Goal: Task Accomplishment & Management: Complete application form

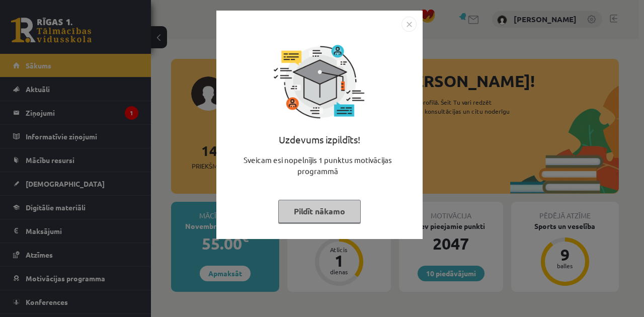
click at [316, 212] on button "Pildīt nākamo" at bounding box center [319, 211] width 82 height 23
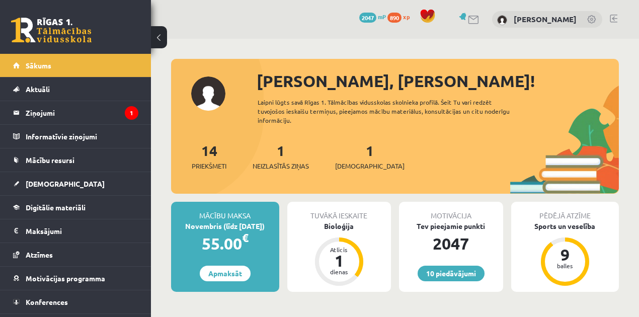
click at [284, 150] on div "1 Neizlasītās ziņas" at bounding box center [280, 155] width 56 height 31
click at [284, 161] on span "Neizlasītās ziņas" at bounding box center [280, 166] width 56 height 10
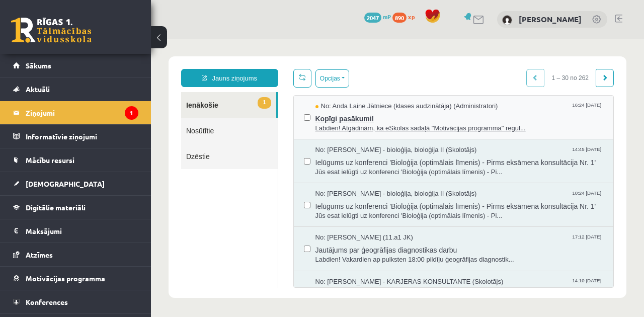
click at [327, 130] on span "Labdien! Atgādinām, ka eSkolas sadaļā "Motivācijas programma" regul..." at bounding box center [459, 129] width 288 height 10
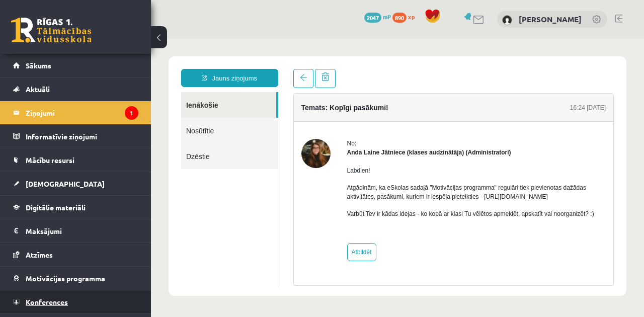
click at [65, 294] on link "Konferences" at bounding box center [75, 301] width 125 height 23
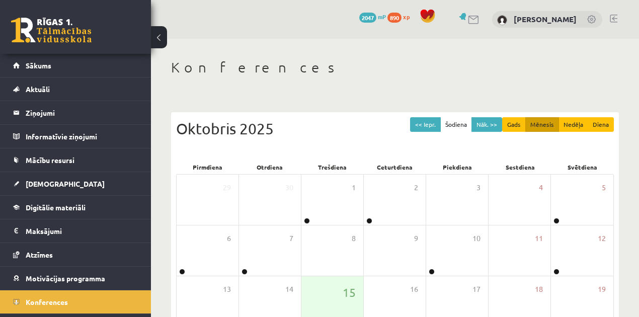
scroll to position [18, 0]
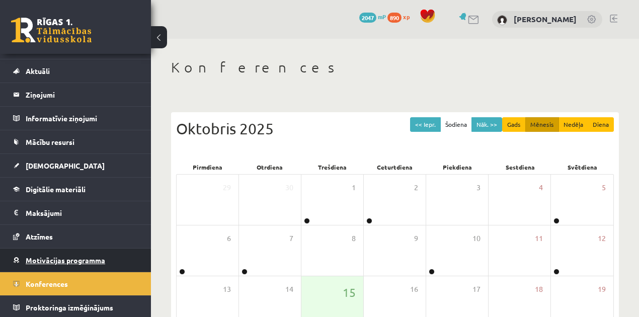
click at [113, 249] on link "Motivācijas programma" at bounding box center [75, 259] width 125 height 23
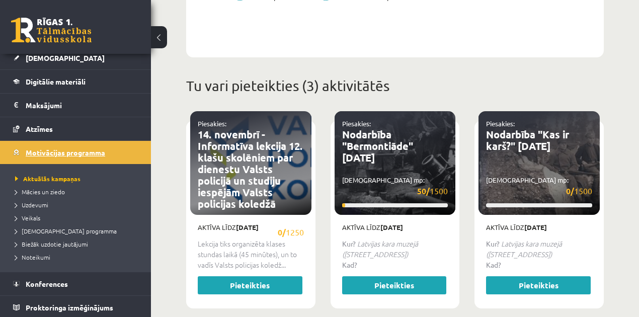
scroll to position [415, 0]
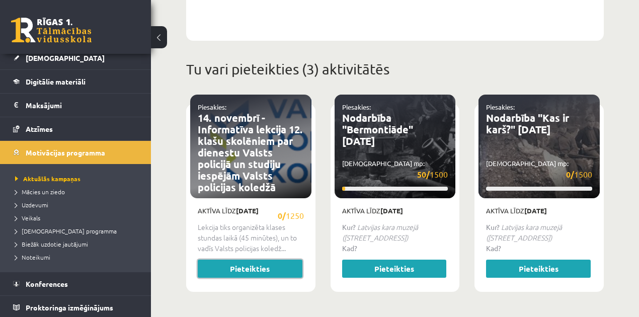
click at [224, 266] on link "Pieteikties" at bounding box center [250, 269] width 105 height 18
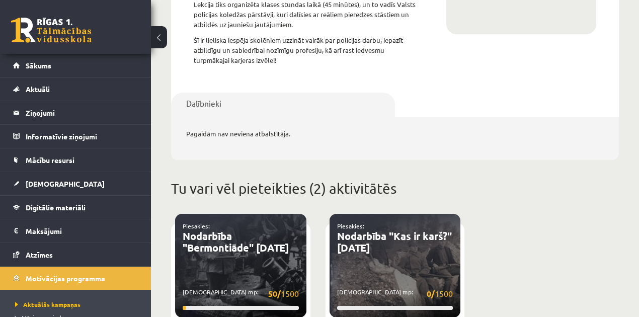
scroll to position [295, 0]
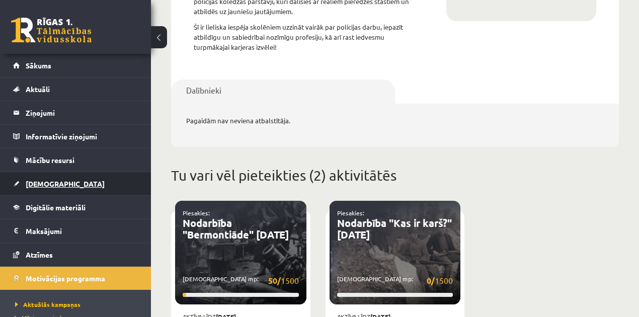
click at [83, 183] on link "[DEMOGRAPHIC_DATA]" at bounding box center [75, 183] width 125 height 23
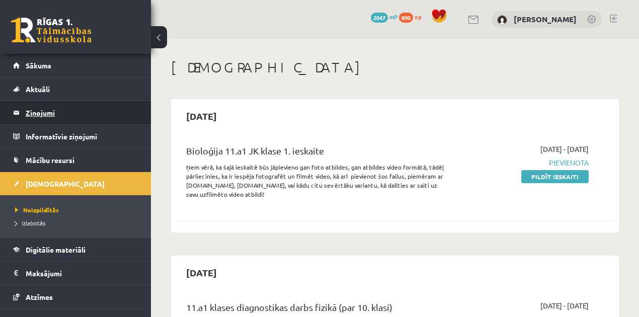
click at [87, 115] on legend "Ziņojumi 0" at bounding box center [82, 112] width 113 height 23
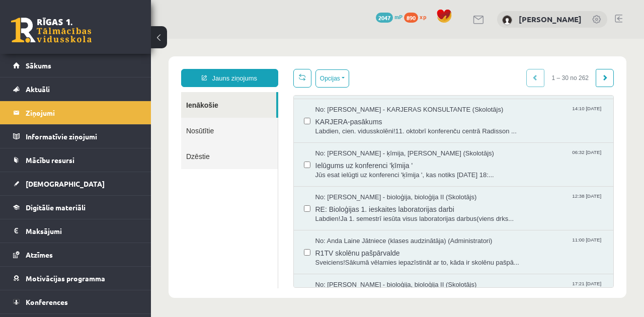
scroll to position [174, 0]
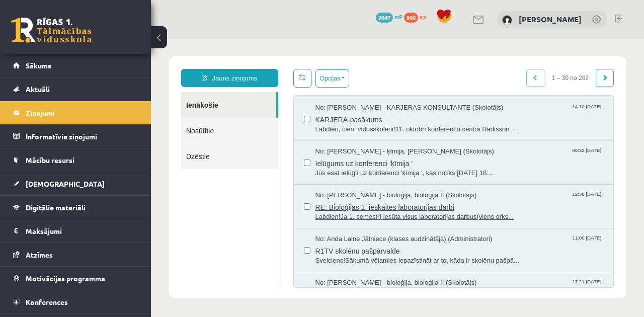
click at [410, 212] on span "RE: Bioloģijas 1. ieskaites laboratorijas darbi" at bounding box center [459, 206] width 288 height 13
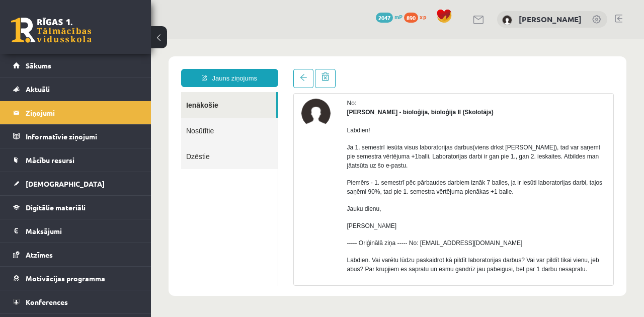
scroll to position [88, 0]
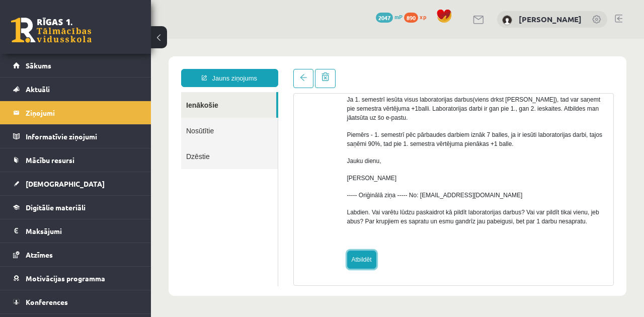
click at [363, 259] on link "Atbildēt" at bounding box center [361, 259] width 29 height 18
type input "**********"
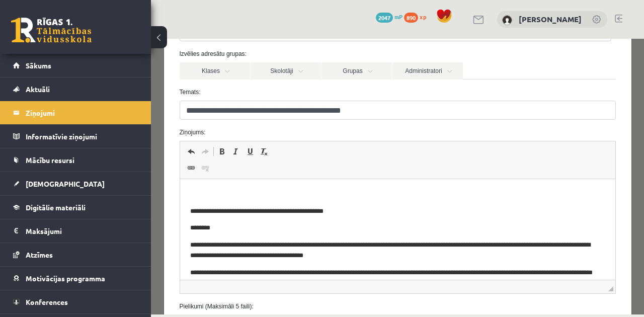
scroll to position [91, 0]
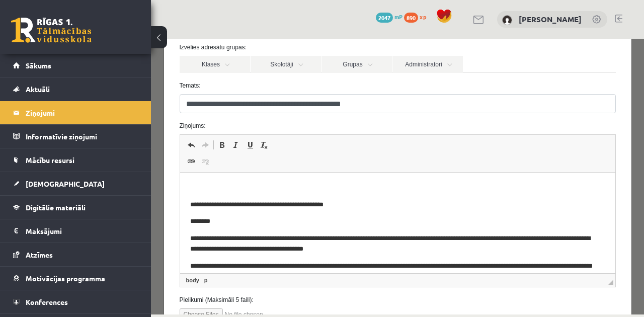
click at [417, 189] on p "Editor, wiswyg-editor-47433957206960-1760539100-722" at bounding box center [397, 188] width 415 height 11
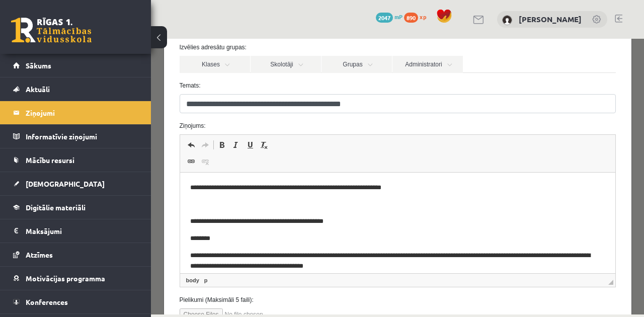
click at [199, 309] on input "file" at bounding box center [237, 314] width 114 height 12
type input "**********"
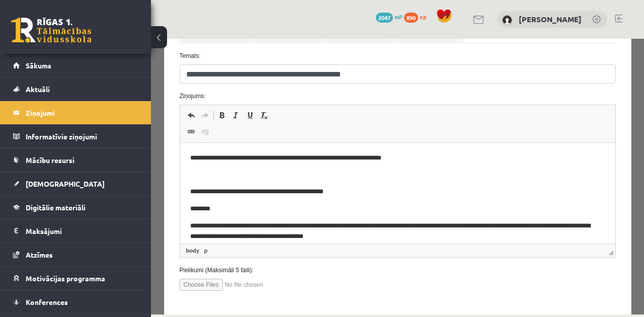
scroll to position [97, 0]
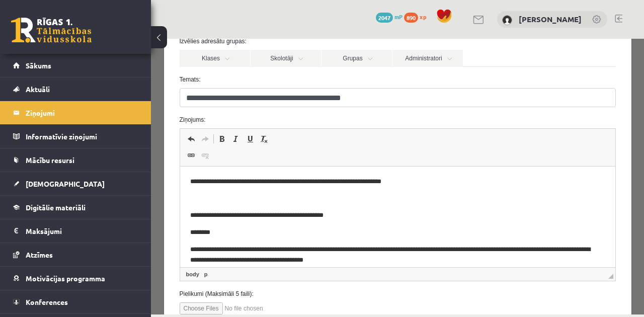
click at [448, 206] on body "**********" at bounding box center [397, 274] width 415 height 194
click at [257, 198] on p "Editor, wiswyg-editor-47433957206960-1760539100-722" at bounding box center [397, 199] width 415 height 11
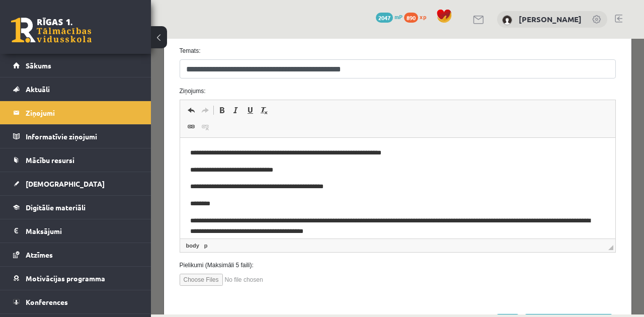
scroll to position [168, 0]
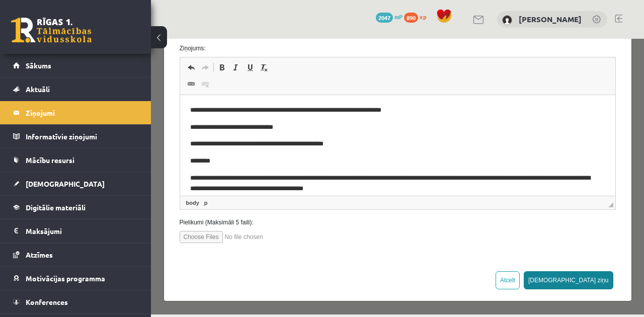
click at [600, 276] on button "Sūtīt ziņu" at bounding box center [569, 280] width 90 height 18
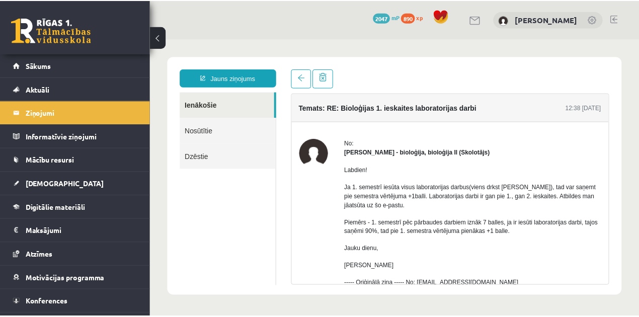
scroll to position [0, 0]
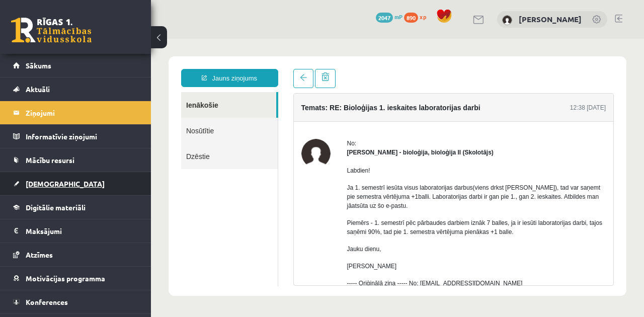
click at [133, 186] on link "[DEMOGRAPHIC_DATA]" at bounding box center [75, 183] width 125 height 23
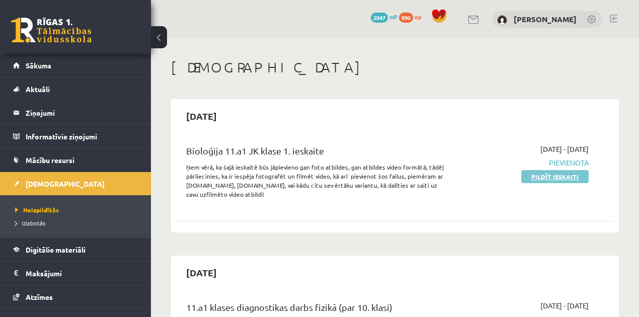
click at [535, 178] on link "Pildīt ieskaiti" at bounding box center [554, 176] width 67 height 13
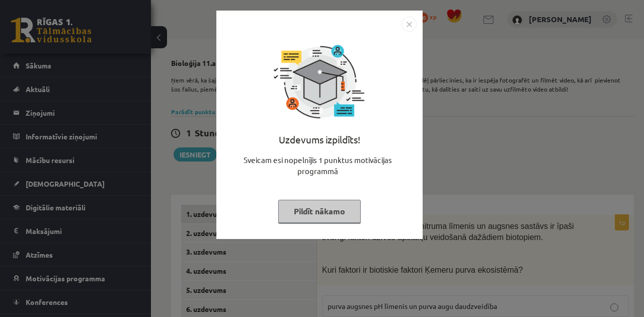
click at [318, 216] on button "Pildīt nākamo" at bounding box center [319, 211] width 82 height 23
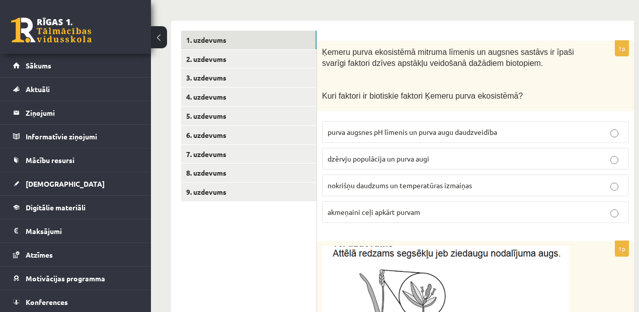
scroll to position [180, 0]
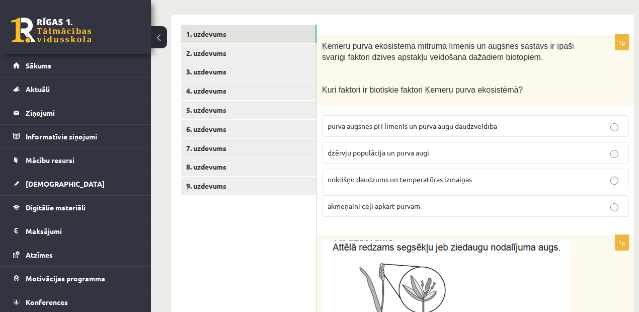
click at [411, 148] on span "dzērvju populācija un purva augi" at bounding box center [378, 152] width 102 height 9
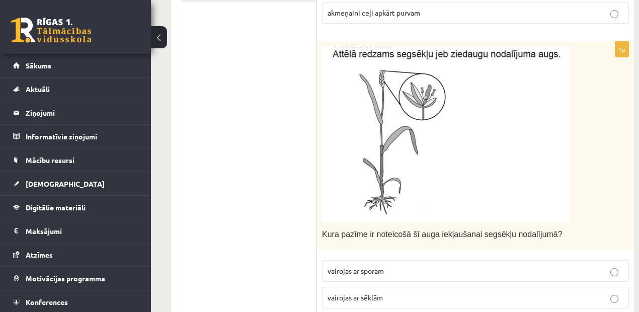
scroll to position [377, 0]
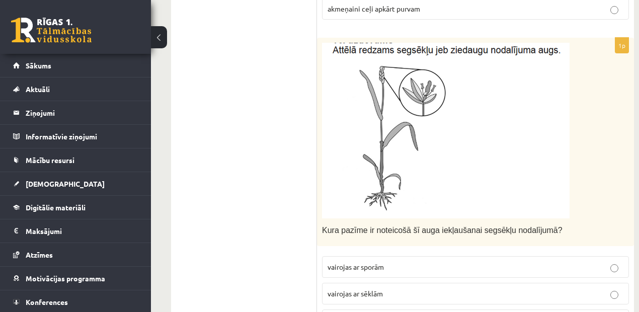
click at [532, 95] on img at bounding box center [445, 131] width 247 height 176
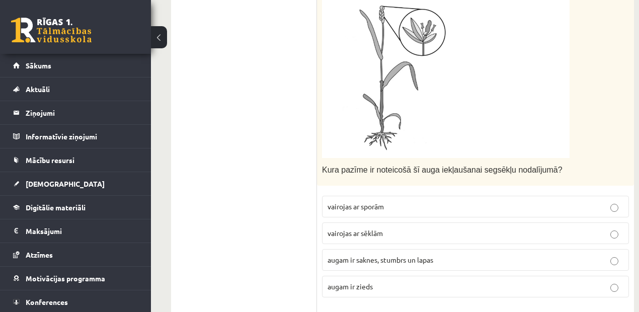
scroll to position [440, 0]
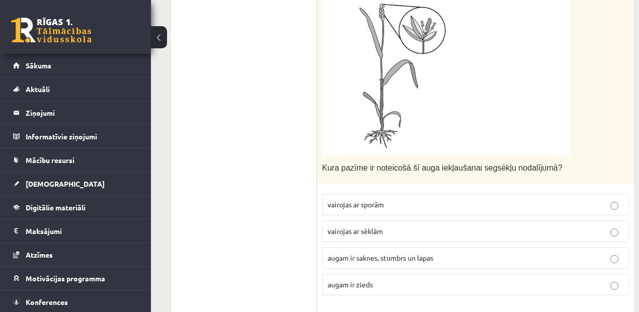
click at [475, 252] on p "augam ir saknes, stumbrs un lapas" at bounding box center [475, 257] width 296 height 11
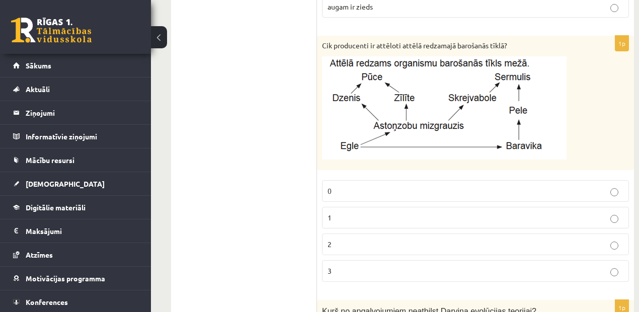
scroll to position [715, 0]
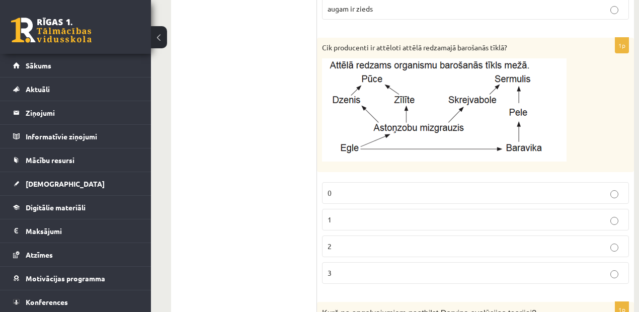
click at [499, 226] on fieldset "0 1 2 3" at bounding box center [475, 232] width 307 height 110
click at [507, 215] on p "1" at bounding box center [475, 219] width 296 height 11
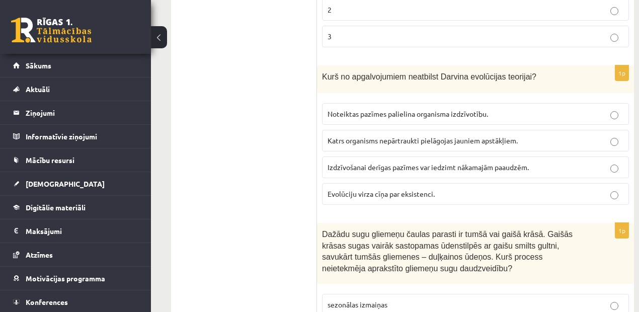
scroll to position [954, 0]
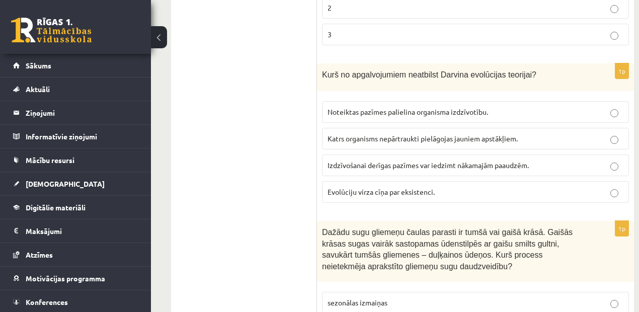
click at [455, 187] on p "Evolūciju virza cīņa par eksistenci." at bounding box center [475, 192] width 296 height 11
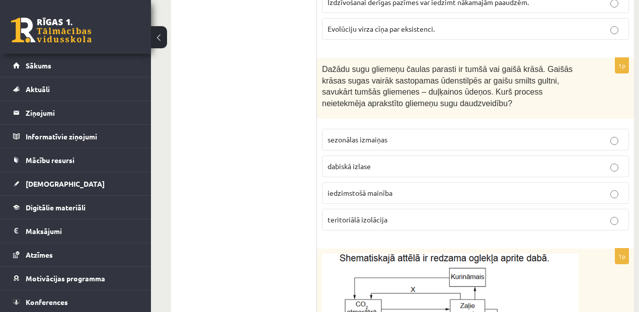
scroll to position [1103, 0]
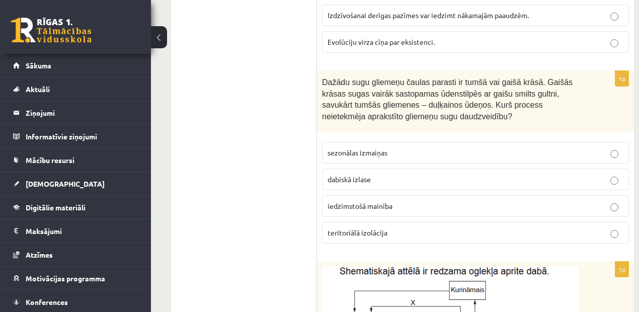
click at [414, 205] on label "iedzimstošā mainība" at bounding box center [475, 206] width 307 height 22
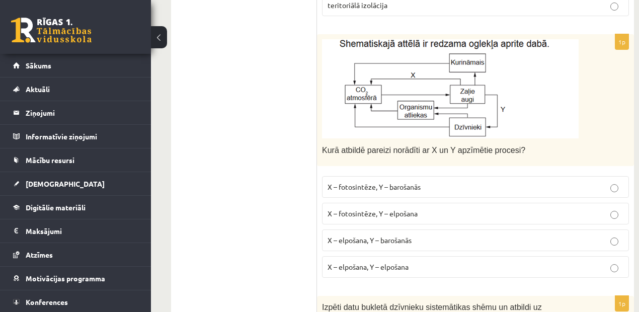
scroll to position [1331, 0]
click at [451, 181] on p "X – fotosintēze, Y – barošanās" at bounding box center [475, 186] width 296 height 11
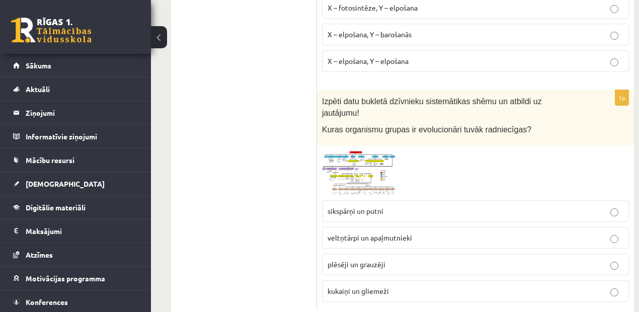
scroll to position [1542, 0]
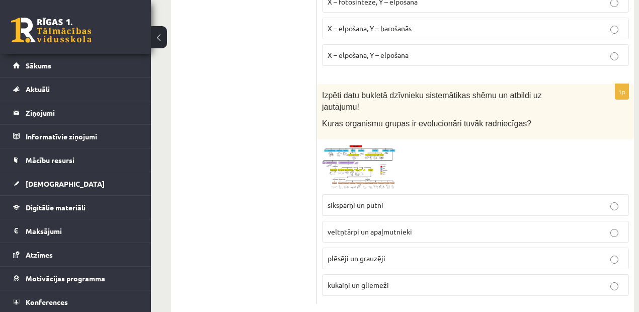
click at [365, 144] on img at bounding box center [359, 166] width 75 height 45
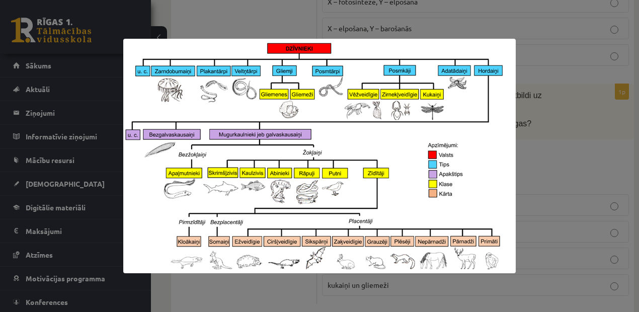
click at [531, 138] on div at bounding box center [319, 156] width 639 height 312
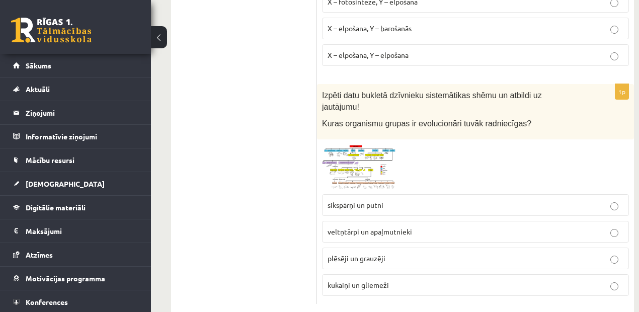
click at [369, 144] on img at bounding box center [359, 166] width 75 height 45
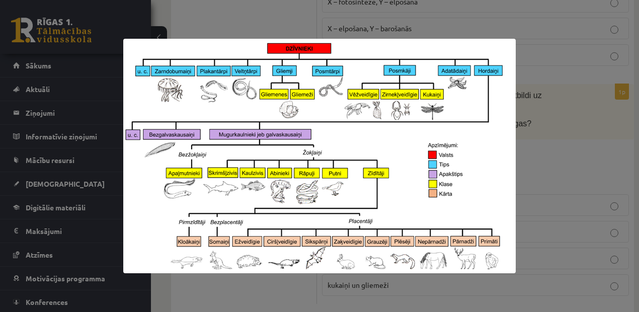
click at [523, 148] on div at bounding box center [319, 156] width 639 height 312
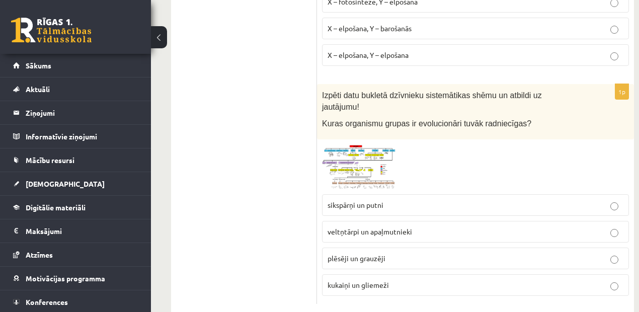
click at [364, 160] on span at bounding box center [360, 168] width 16 height 16
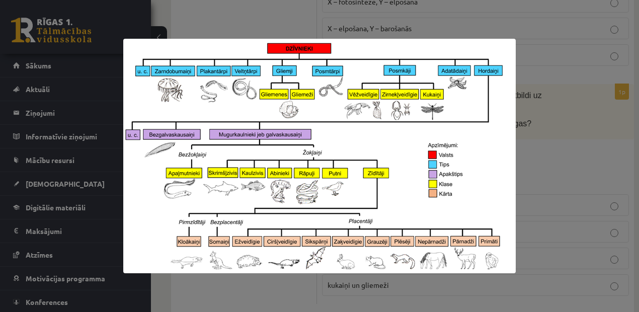
click at [535, 191] on div at bounding box center [319, 156] width 639 height 312
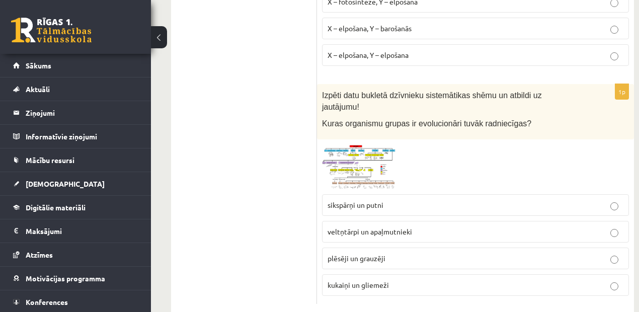
click at [364, 160] on span at bounding box center [360, 168] width 16 height 16
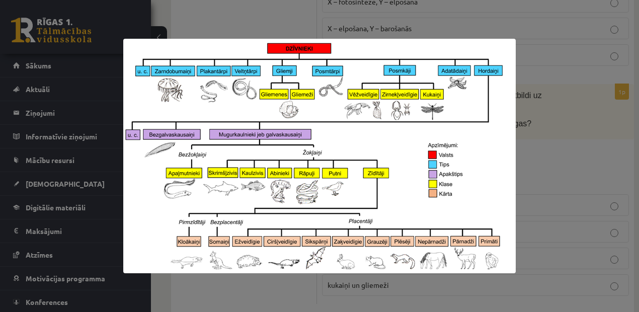
click at [554, 133] on div at bounding box center [319, 156] width 639 height 312
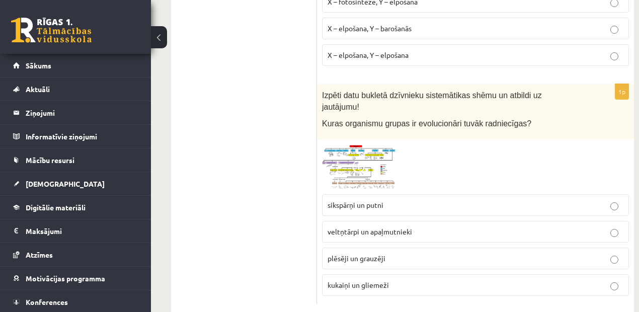
click at [363, 160] on span at bounding box center [360, 168] width 16 height 16
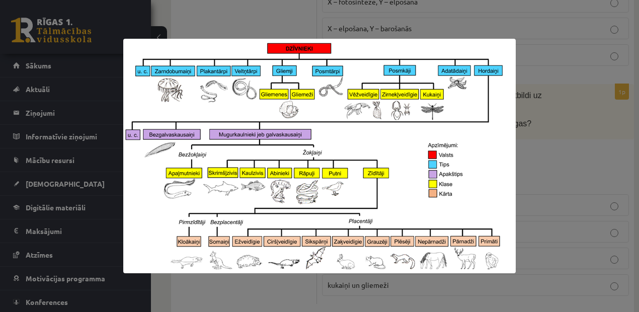
click at [565, 136] on div at bounding box center [319, 156] width 639 height 312
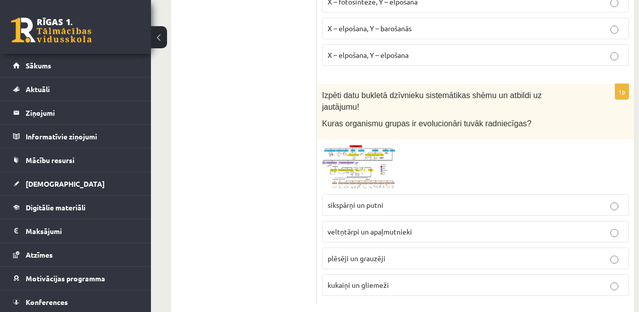
click at [362, 144] on img at bounding box center [359, 166] width 75 height 45
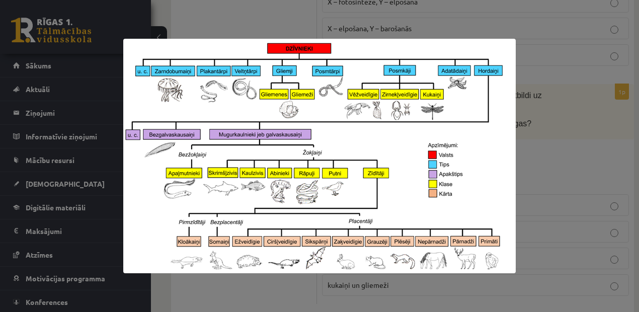
click at [547, 134] on div at bounding box center [319, 156] width 639 height 312
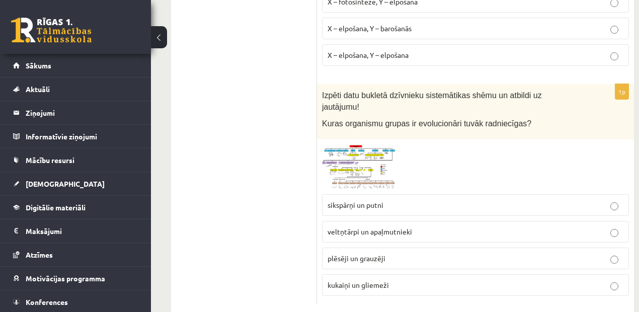
click at [357, 253] on span "plēsēji un grauzēji" at bounding box center [356, 257] width 58 height 9
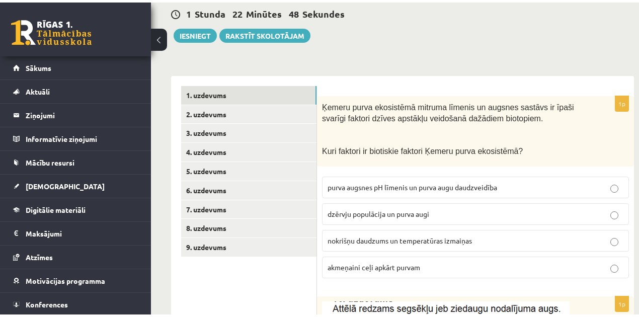
scroll to position [95, 0]
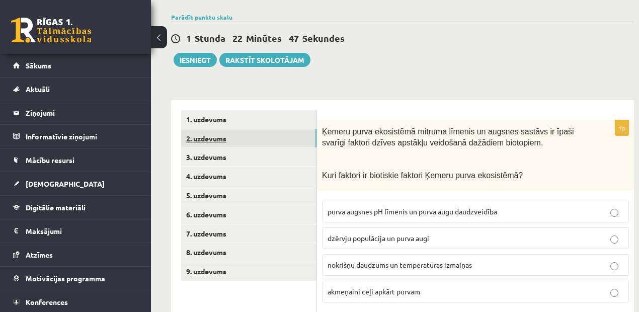
click at [295, 139] on link "2. uzdevums" at bounding box center [248, 138] width 135 height 19
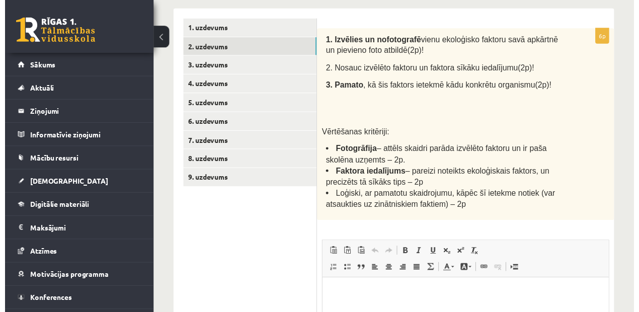
scroll to position [185, 0]
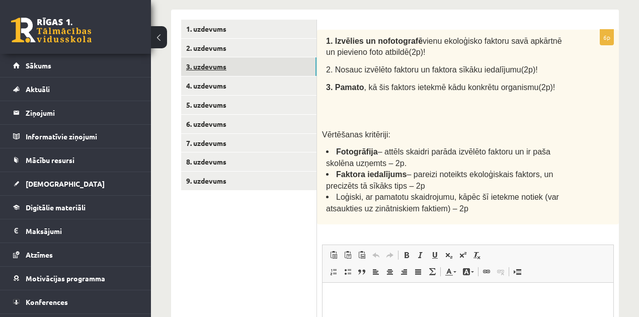
click at [229, 67] on link "3. uzdevums" at bounding box center [248, 66] width 135 height 19
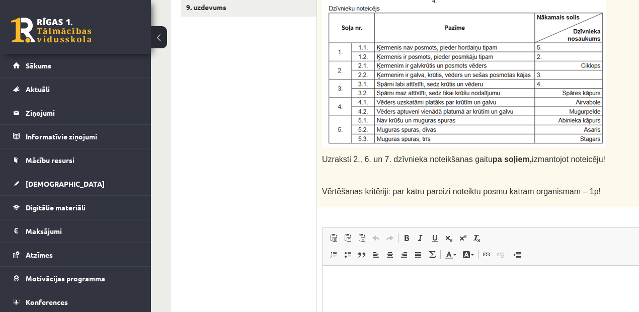
scroll to position [360, 0]
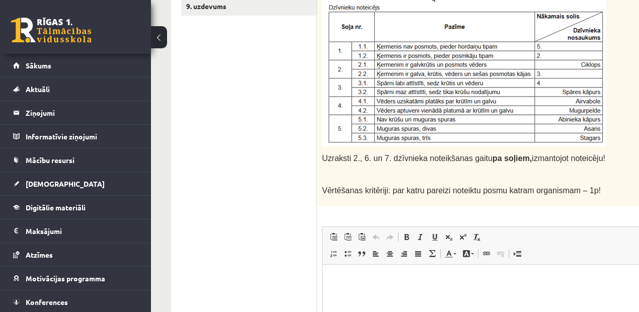
click at [396, 287] on html at bounding box center [488, 279] width 333 height 31
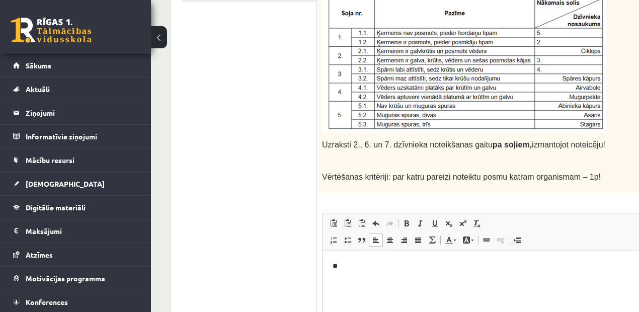
scroll to position [370, 0]
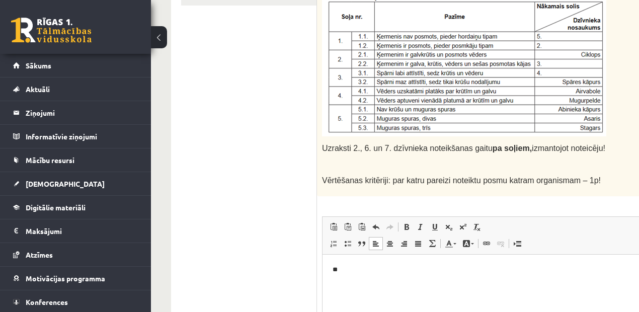
click at [464, 259] on html "**" at bounding box center [488, 269] width 333 height 31
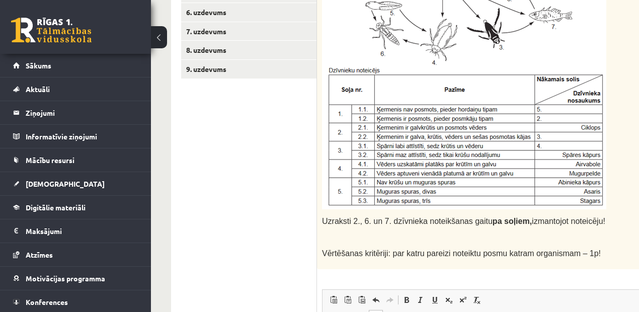
scroll to position [325, 0]
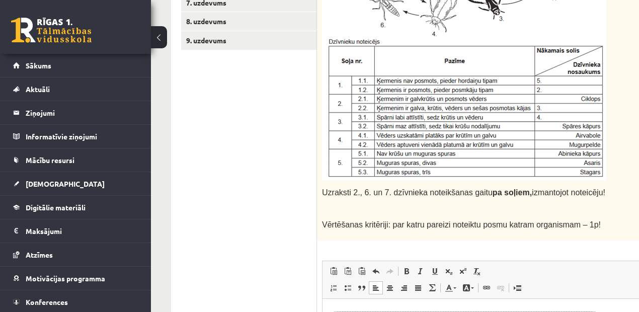
click at [548, 129] on img at bounding box center [464, 37] width 284 height 286
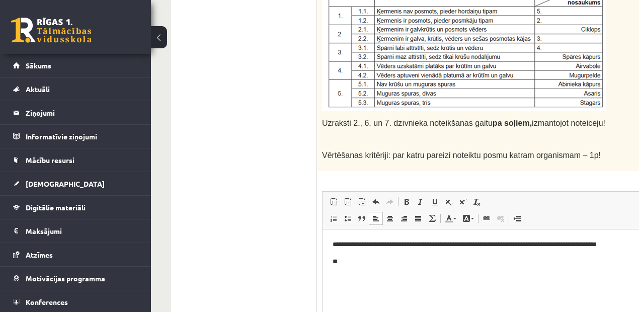
scroll to position [416, 0]
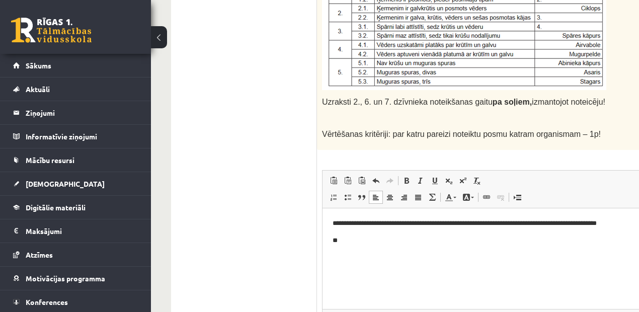
click at [359, 246] on html "**********" at bounding box center [488, 231] width 333 height 47
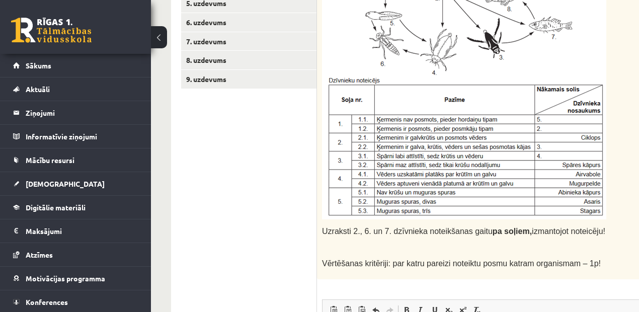
scroll to position [286, 0]
click at [520, 180] on img at bounding box center [464, 77] width 284 height 286
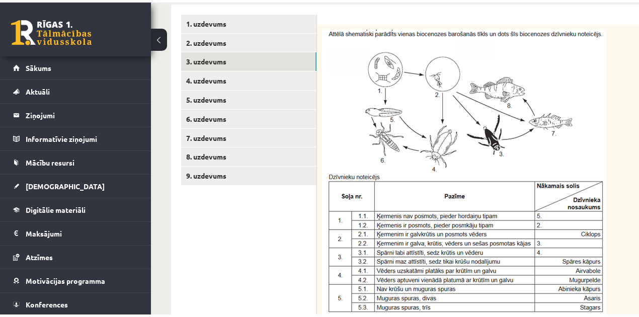
scroll to position [178, 0]
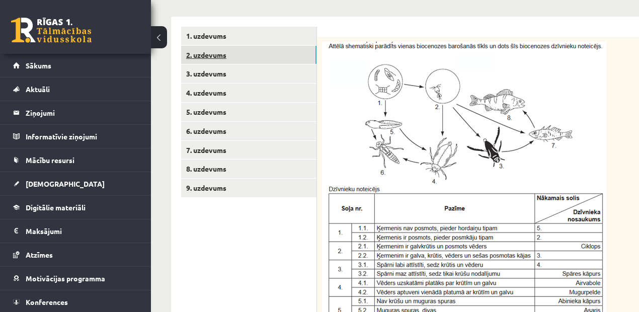
click at [280, 56] on link "2. uzdevums" at bounding box center [248, 55] width 135 height 19
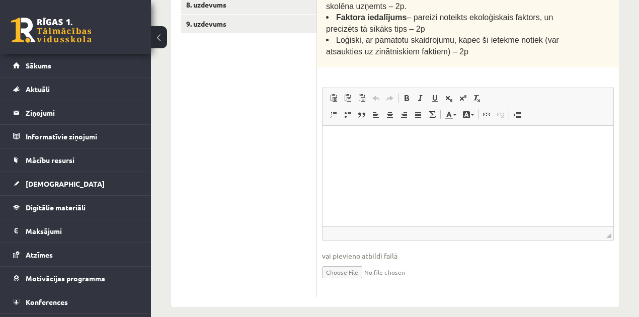
scroll to position [351, 0]
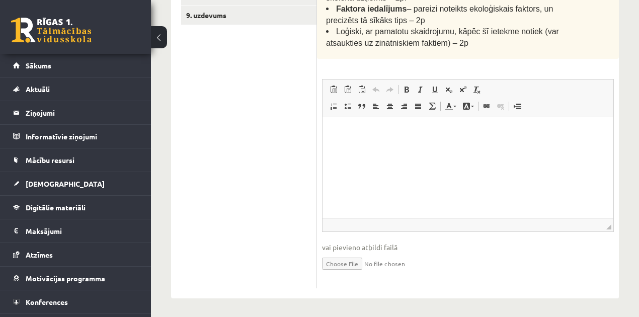
click at [347, 261] on input "file" at bounding box center [468, 262] width 292 height 21
type input "**********"
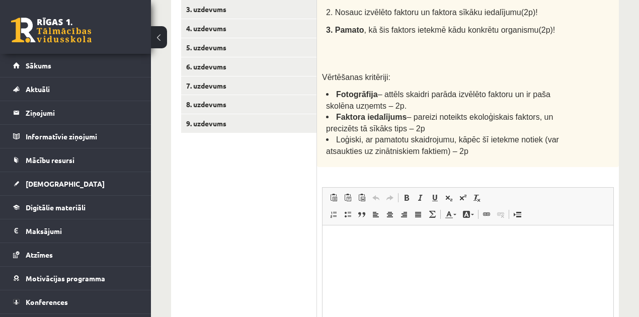
scroll to position [251, 0]
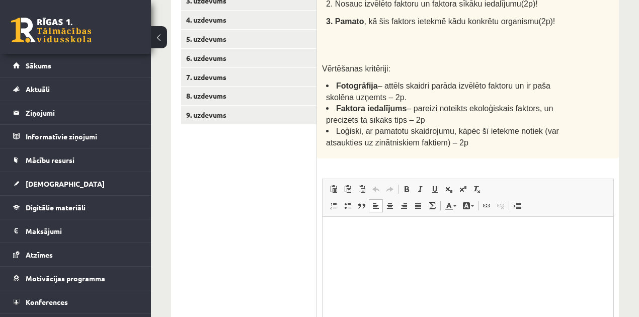
click at [363, 247] on html at bounding box center [467, 231] width 291 height 31
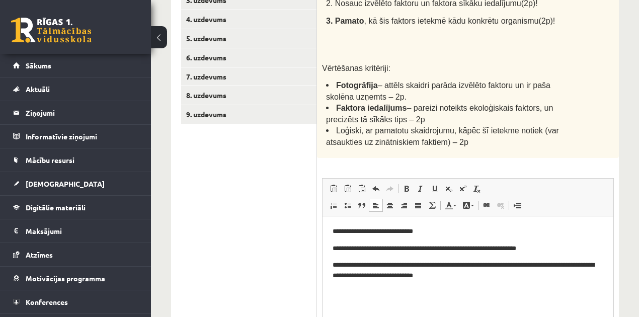
scroll to position [250, 0]
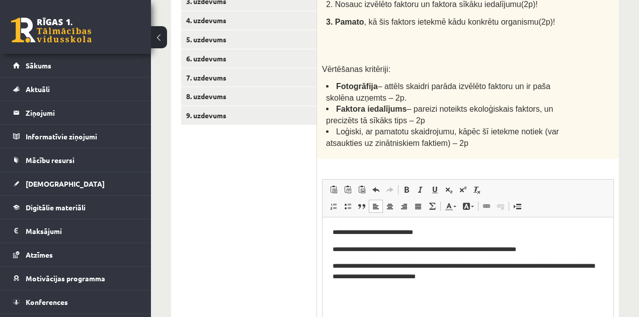
drag, startPoint x: 640, startPoint y: 257, endPoint x: 620, endPoint y: 282, distance: 31.9
click at [620, 282] on div "**********" at bounding box center [395, 108] width 488 height 641
click at [480, 279] on p "**********" at bounding box center [467, 271] width 271 height 21
drag, startPoint x: 480, startPoint y: 279, endPoint x: 572, endPoint y: 280, distance: 91.5
click at [572, 280] on p "**********" at bounding box center [467, 271] width 271 height 21
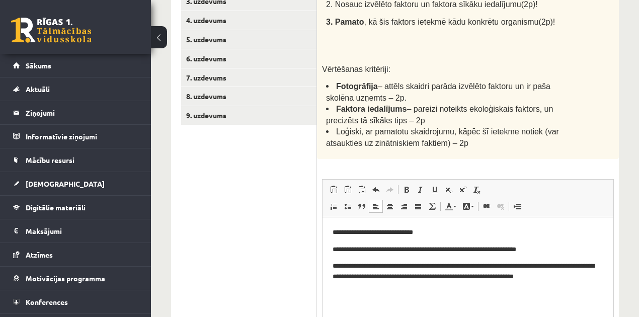
click at [577, 281] on p "**********" at bounding box center [467, 271] width 271 height 21
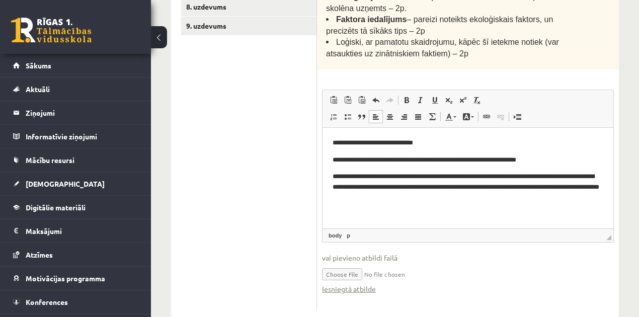
scroll to position [341, 0]
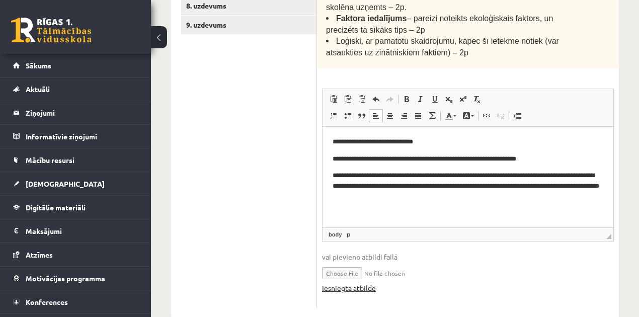
click at [365, 290] on link "Iesniegtā atbilde" at bounding box center [349, 288] width 54 height 11
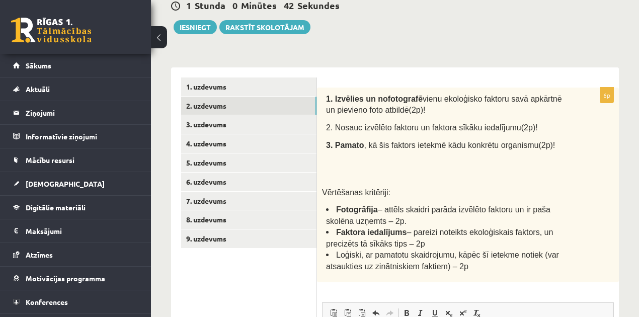
scroll to position [95, 0]
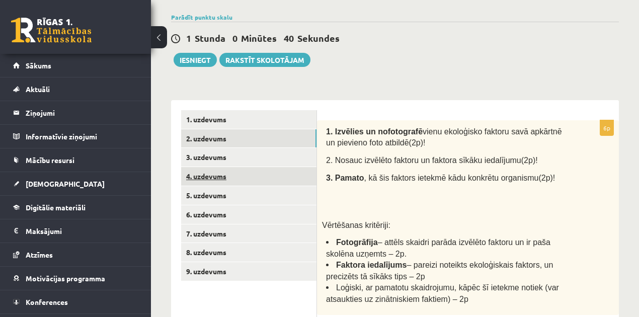
click at [255, 174] on link "4. uzdevums" at bounding box center [248, 176] width 135 height 19
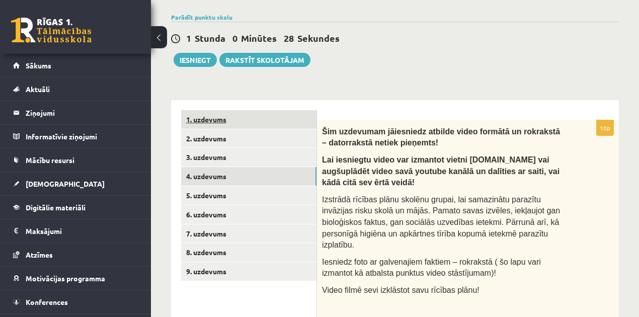
scroll to position [0, 0]
click at [305, 110] on link "1. uzdevums" at bounding box center [248, 119] width 135 height 19
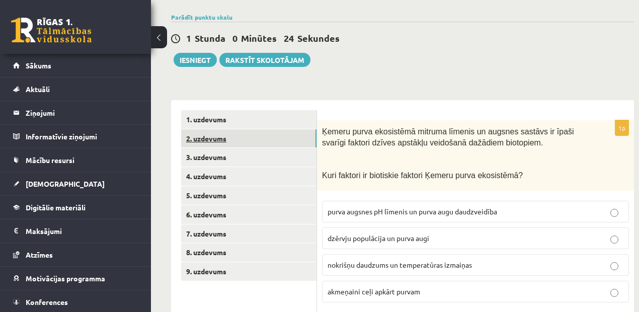
click at [300, 139] on link "2. uzdevums" at bounding box center [248, 138] width 135 height 19
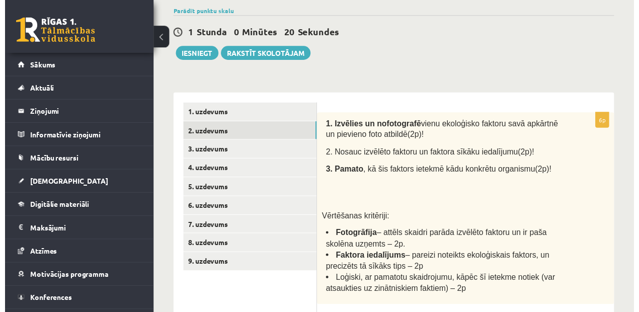
scroll to position [89, 0]
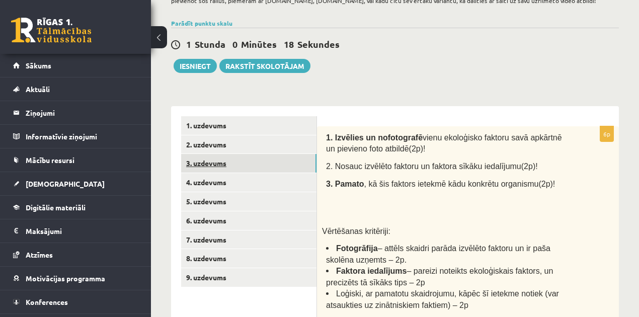
click at [299, 163] on link "3. uzdevums" at bounding box center [248, 163] width 135 height 19
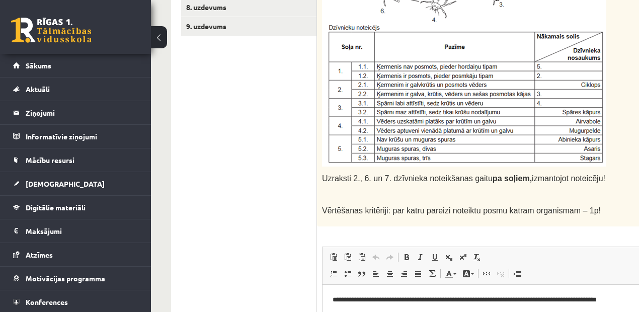
scroll to position [347, 0]
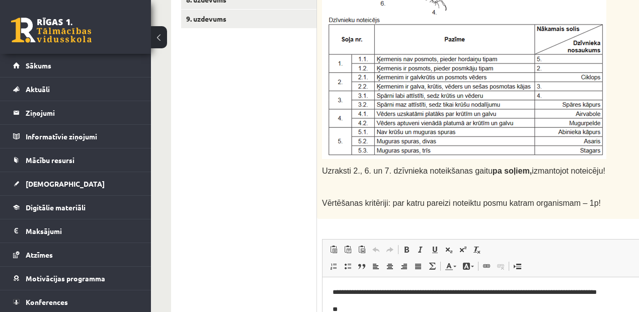
click at [353, 304] on p "**" at bounding box center [489, 309] width 314 height 11
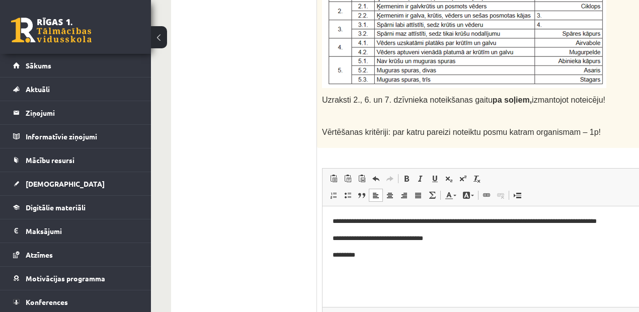
scroll to position [439, 0]
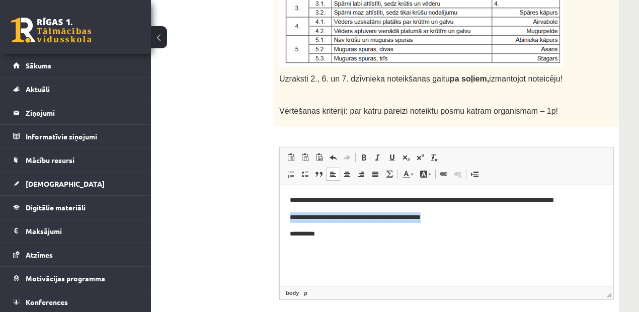
drag, startPoint x: 595, startPoint y: 209, endPoint x: 923, endPoint y: 360, distance: 360.9
click at [613, 185] on html "**********" at bounding box center [446, 217] width 333 height 64
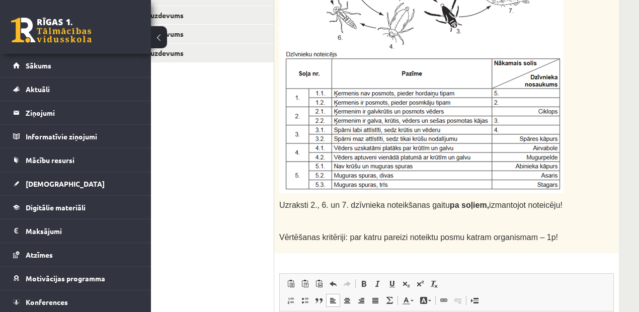
scroll to position [312, 43]
click at [622, 133] on div "**********" at bounding box center [373, 120] width 531 height 787
drag, startPoint x: 640, startPoint y: 141, endPoint x: 600, endPoint y: 285, distance: 149.2
click at [600, 285] on span "Paste Keyboard shortcut Ctrl+V Paste as plain text Keyboard shortcut Ctrl+Shift…" at bounding box center [446, 286] width 325 height 17
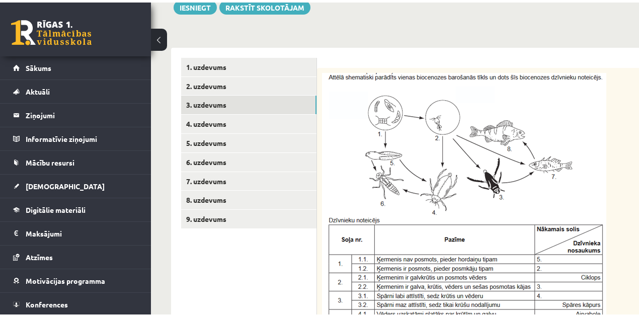
scroll to position [148, 0]
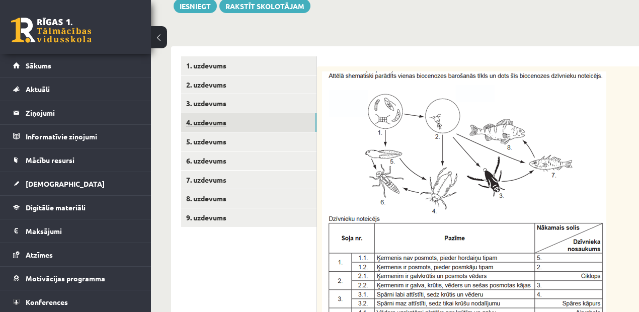
click at [305, 124] on link "4. uzdevums" at bounding box center [248, 122] width 135 height 19
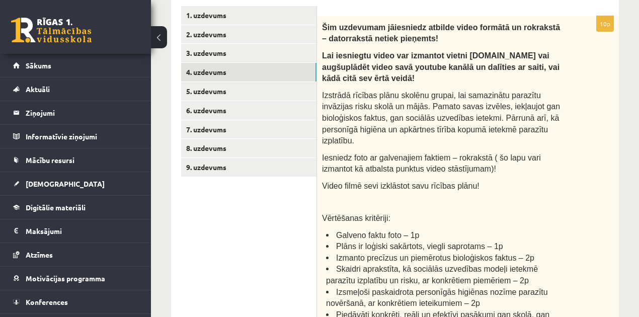
scroll to position [200, 0]
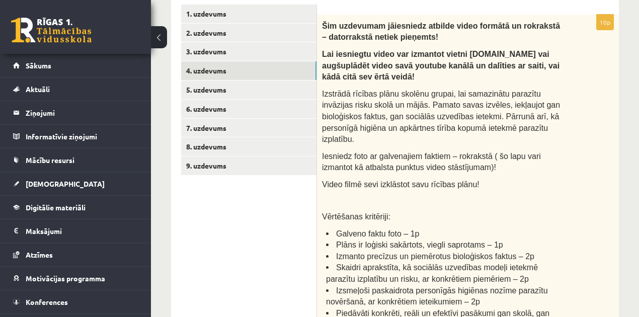
click at [494, 116] on span "Izstrādā rīcības plānu skolēnu grupai, lai samazinātu parazītu invāzijas risku …" at bounding box center [441, 117] width 238 height 54
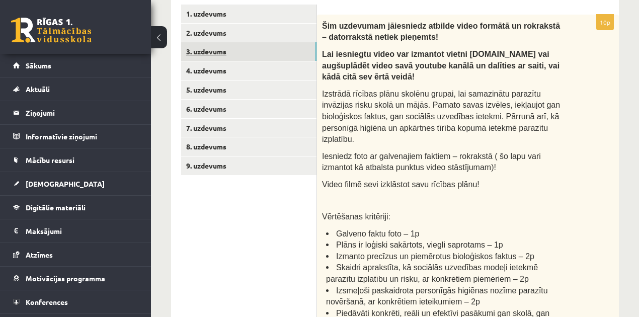
click at [219, 52] on link "3. uzdevums" at bounding box center [248, 51] width 135 height 19
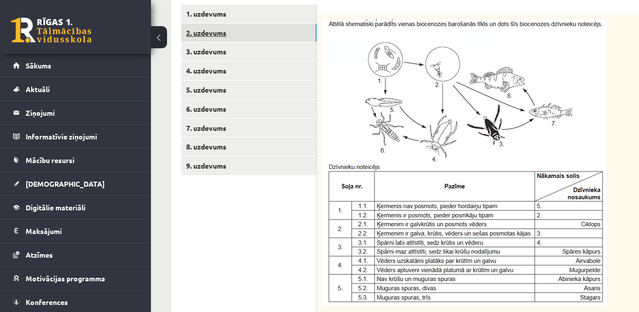
click at [221, 36] on link "2. uzdevums" at bounding box center [248, 33] width 135 height 19
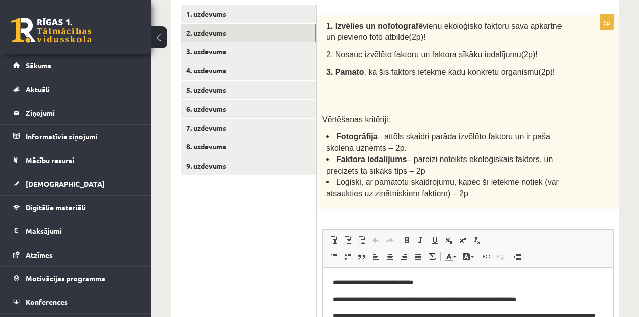
scroll to position [0, 0]
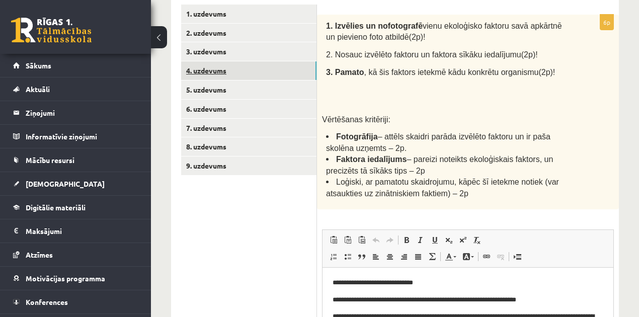
click at [276, 68] on link "4. uzdevums" at bounding box center [248, 70] width 135 height 19
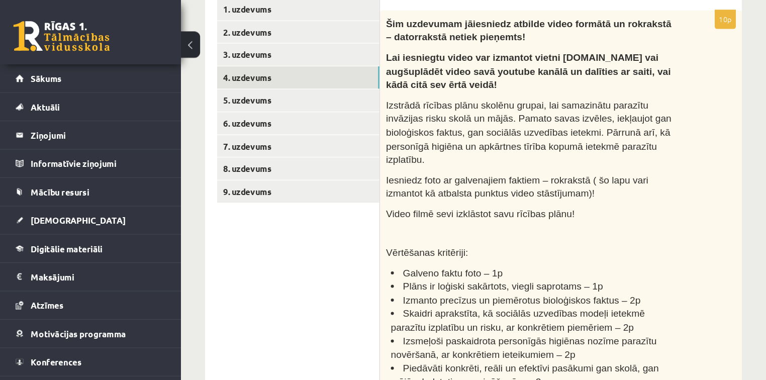
scroll to position [206, 0]
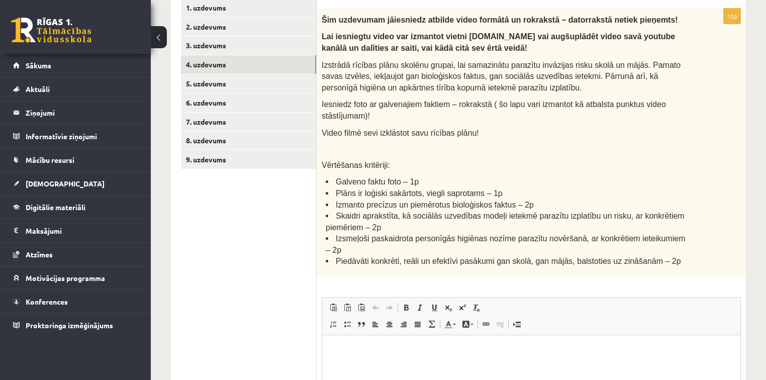
drag, startPoint x: 636, startPoint y: 3, endPoint x: 606, endPoint y: 152, distance: 152.4
click at [606, 159] on p "Vērtēšanas kritēriji:" at bounding box center [506, 165] width 369 height 12
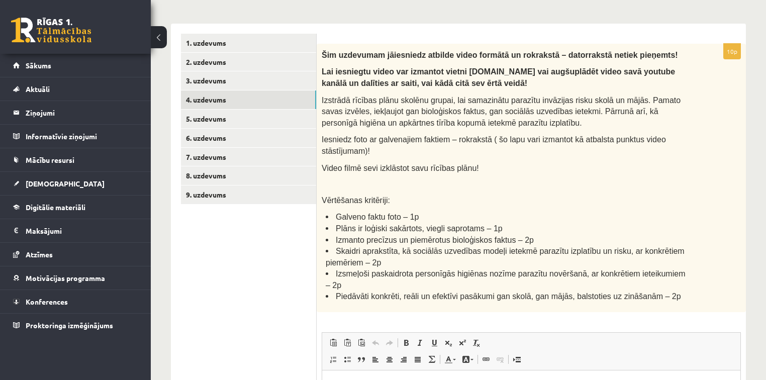
scroll to position [168, 0]
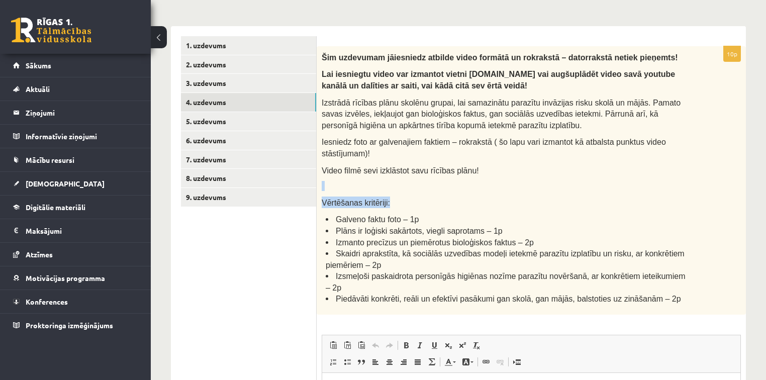
drag, startPoint x: 763, startPoint y: 193, endPoint x: 772, endPoint y: 150, distance: 44.1
click at [638, 150] on html "0 Dāvanas 2048 mP 890 xp Viktorija Bērziņa Sākums Aktuāli Kā mācīties eSKOLĀ Ko…" at bounding box center [383, 22] width 766 height 380
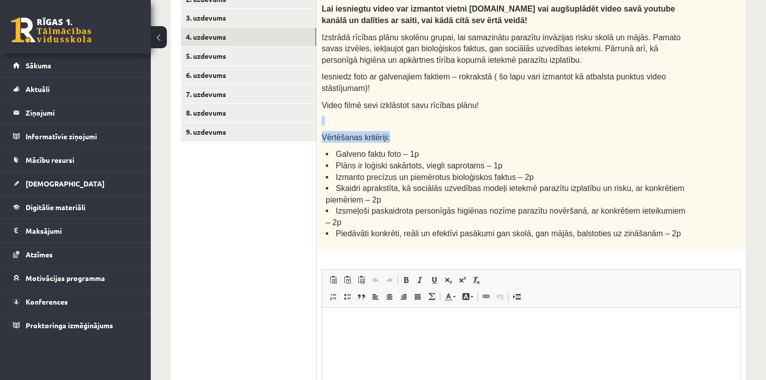
scroll to position [235, 0]
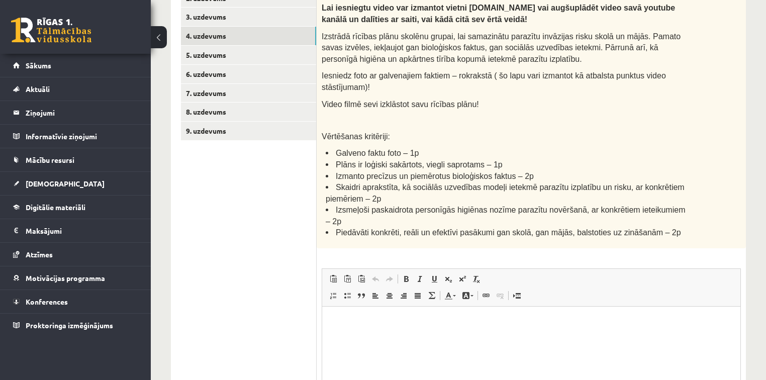
click at [638, 163] on div "Šim uzdevumam jāiesniedz atbilde video formātā un rokrakstā – datorrakstā netie…" at bounding box center [531, 114] width 429 height 269
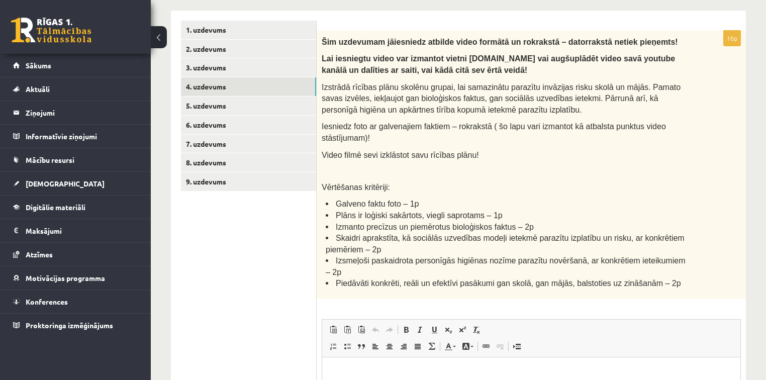
scroll to position [185, 0]
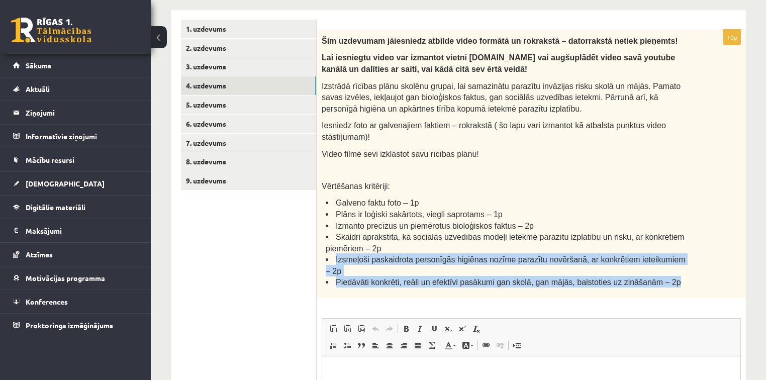
drag, startPoint x: 765, startPoint y: 233, endPoint x: 770, endPoint y: 274, distance: 41.0
click at [638, 195] on html "0 Dāvanas 2048 mP 890 xp Viktorija Bērziņa Sākums Aktuāli Kā mācīties eSKOLĀ Ko…" at bounding box center [383, 5] width 766 height 380
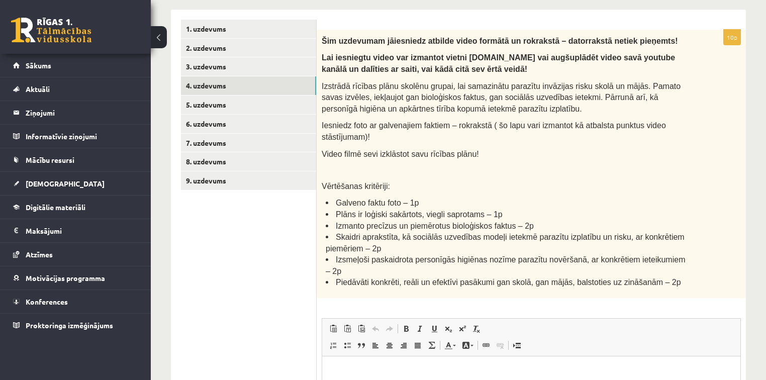
click at [638, 199] on div "**********" at bounding box center [459, 206] width 616 height 704
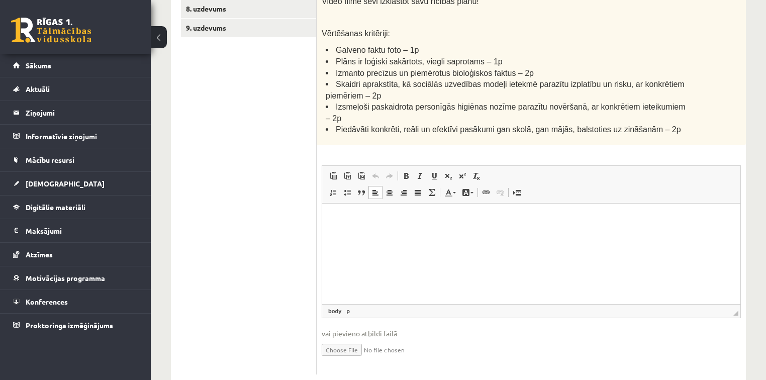
click at [566, 234] on html at bounding box center [531, 219] width 418 height 31
drag, startPoint x: 468, startPoint y: 215, endPoint x: 316, endPoint y: 225, distance: 152.2
click at [322, 225] on html "**********" at bounding box center [531, 219] width 418 height 31
copy p "**********"
click at [499, 234] on html "**********" at bounding box center [531, 219] width 418 height 31
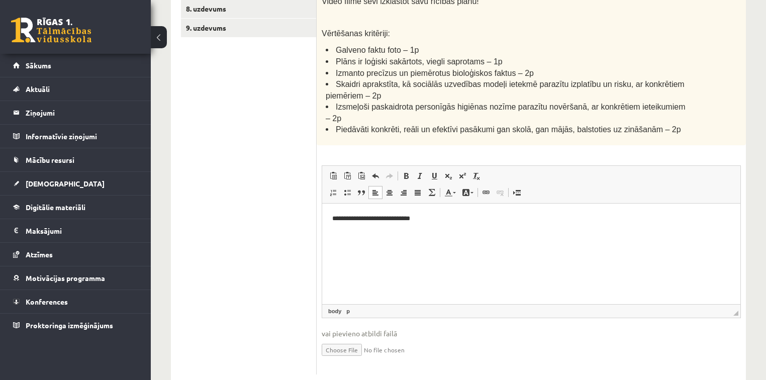
click at [463, 215] on p "**********" at bounding box center [531, 219] width 399 height 11
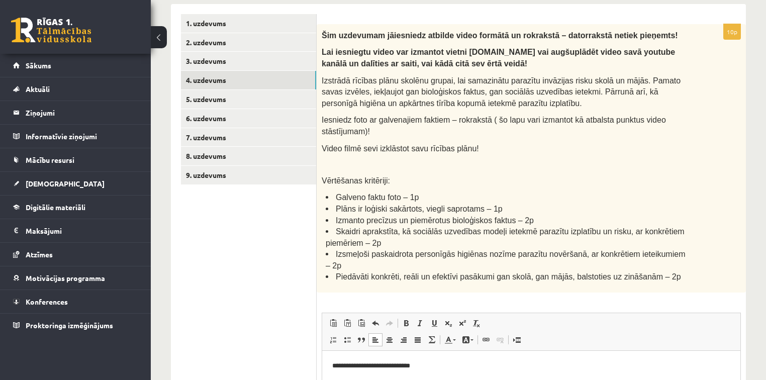
scroll to position [187, 0]
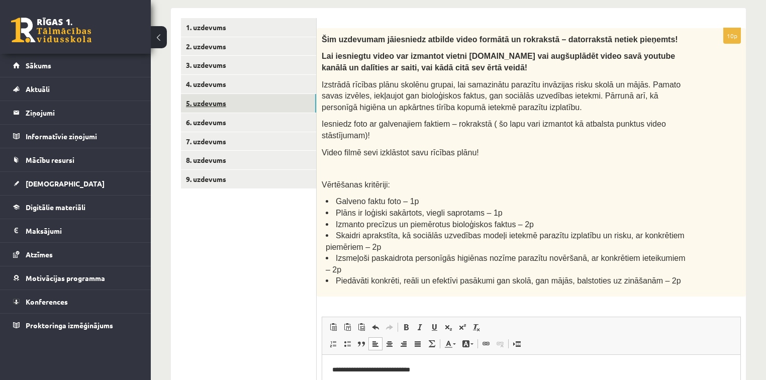
click at [272, 95] on link "5. uzdevums" at bounding box center [248, 103] width 135 height 19
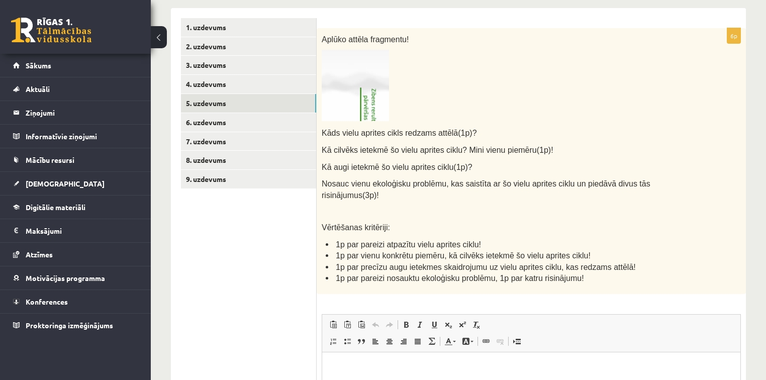
scroll to position [182, 0]
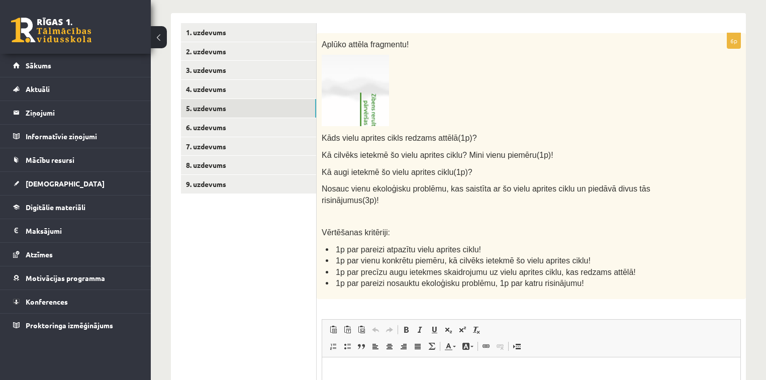
click at [392, 109] on p at bounding box center [506, 90] width 369 height 71
click at [376, 102] on img at bounding box center [355, 90] width 67 height 71
click at [367, 101] on img at bounding box center [355, 90] width 67 height 71
click at [362, 93] on img at bounding box center [355, 90] width 67 height 71
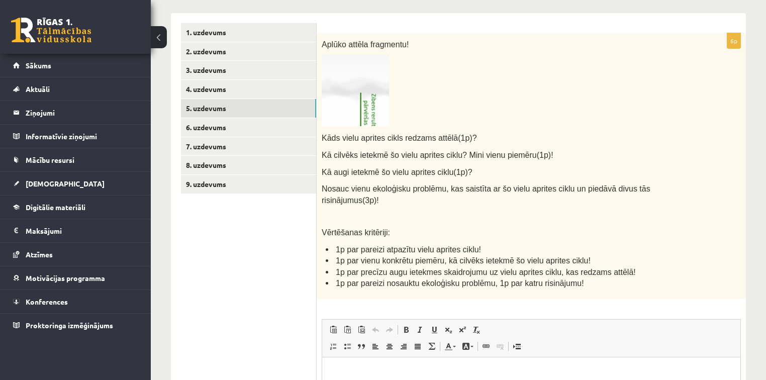
click at [362, 93] on img at bounding box center [355, 90] width 67 height 71
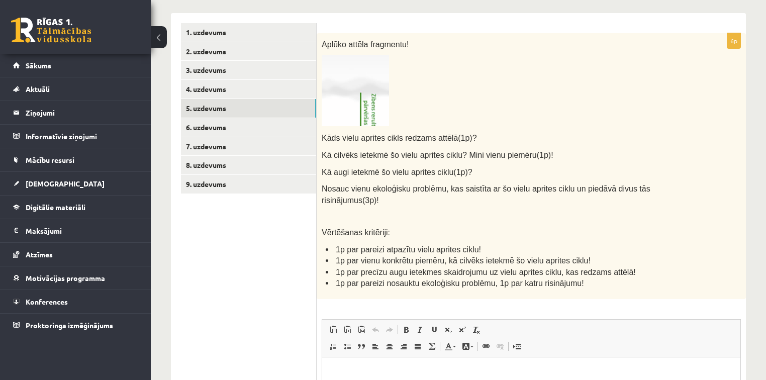
click at [362, 93] on img at bounding box center [355, 90] width 67 height 71
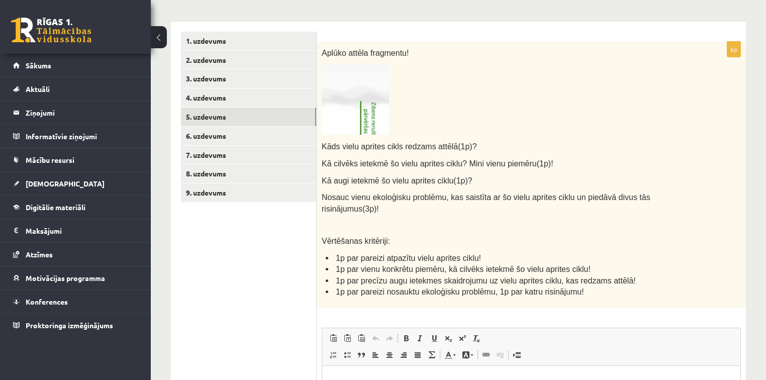
scroll to position [174, 0]
click at [401, 311] on p "Editor, wiswyg-editor-user-answer-47434045424680" at bounding box center [531, 380] width 398 height 11
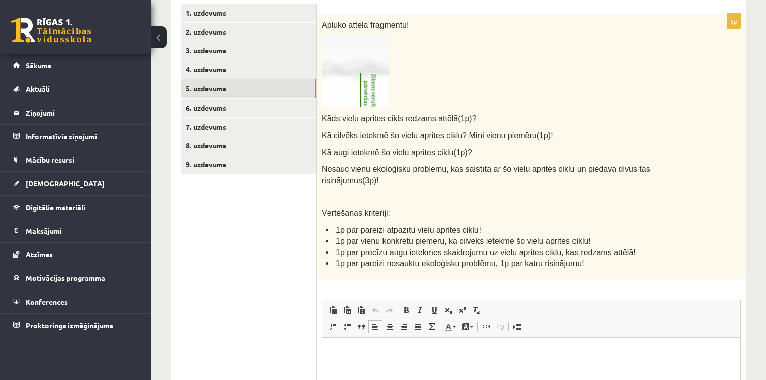
scroll to position [202, 0]
click at [387, 85] on img at bounding box center [355, 70] width 67 height 71
click at [371, 311] on p "**" at bounding box center [531, 352] width 399 height 11
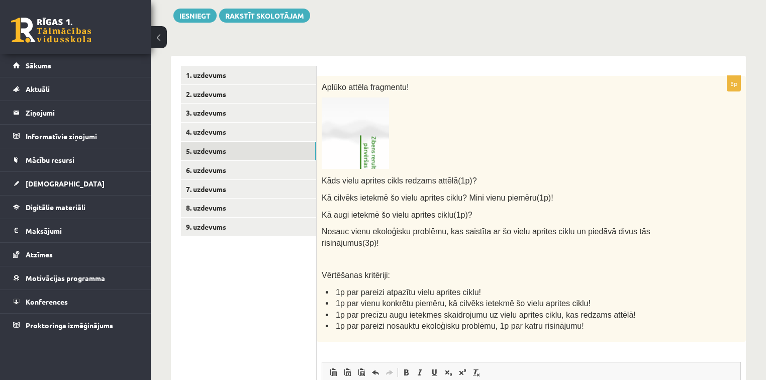
scroll to position [125, 0]
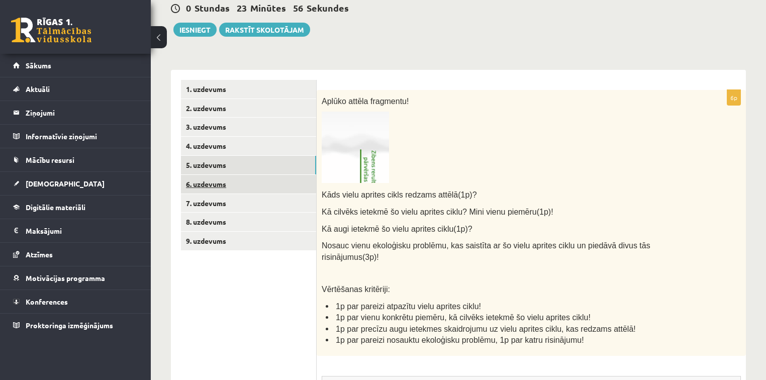
click at [274, 189] on link "6. uzdevums" at bounding box center [248, 184] width 135 height 19
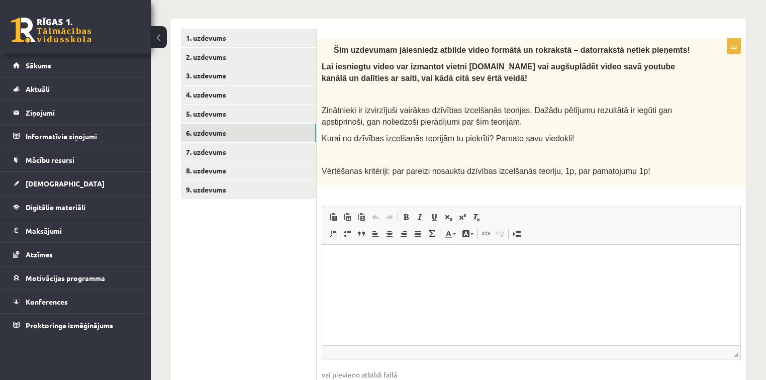
scroll to position [177, 0]
click at [437, 275] on html at bounding box center [531, 259] width 418 height 31
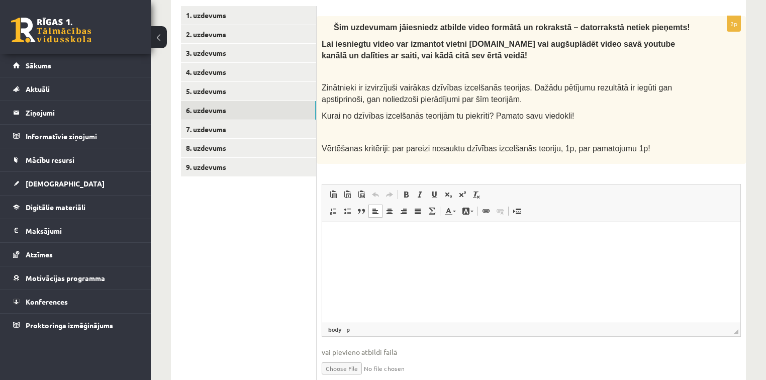
scroll to position [198, 0]
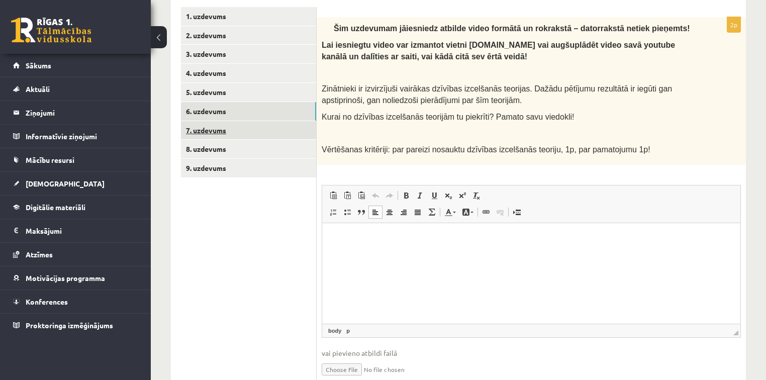
click at [272, 123] on link "7. uzdevums" at bounding box center [248, 130] width 135 height 19
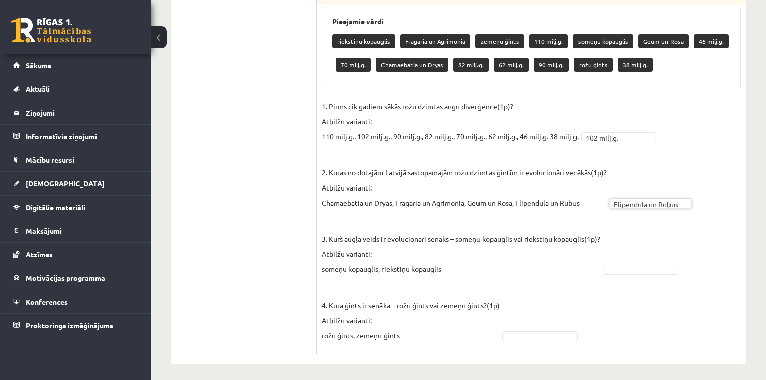
scroll to position [608, 0]
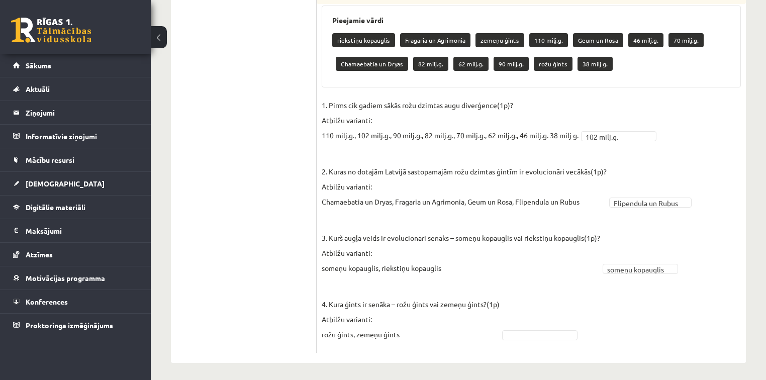
drag, startPoint x: 769, startPoint y: 306, endPoint x: 746, endPoint y: 119, distance: 188.5
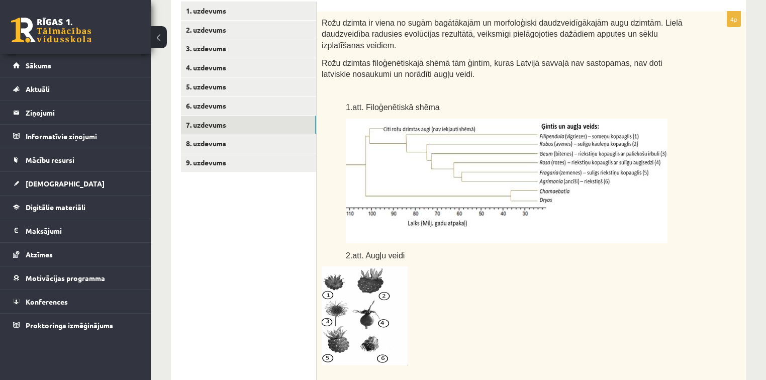
scroll to position [167, 0]
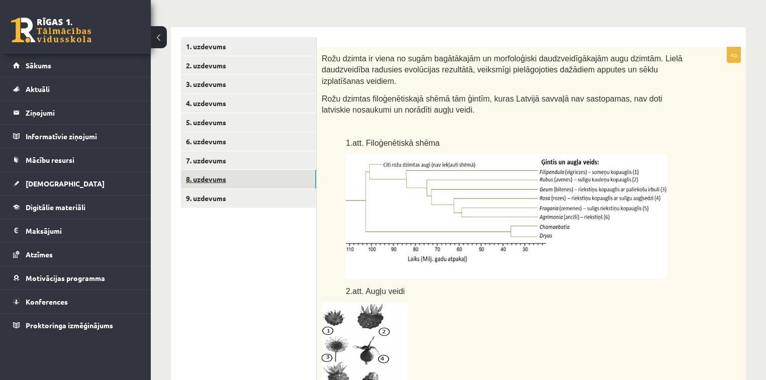
click at [289, 178] on link "8. uzdevums" at bounding box center [248, 179] width 135 height 19
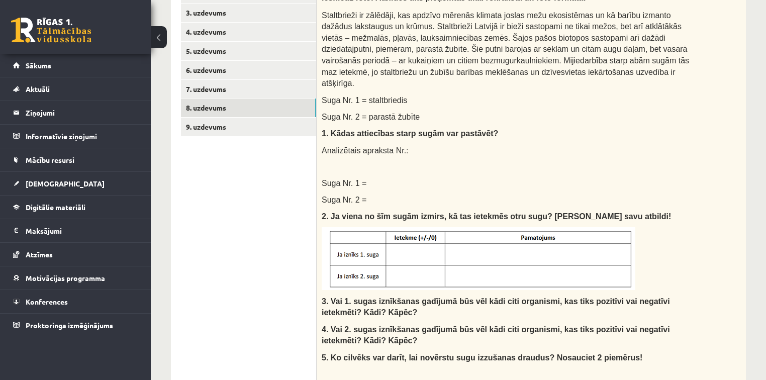
scroll to position [129, 0]
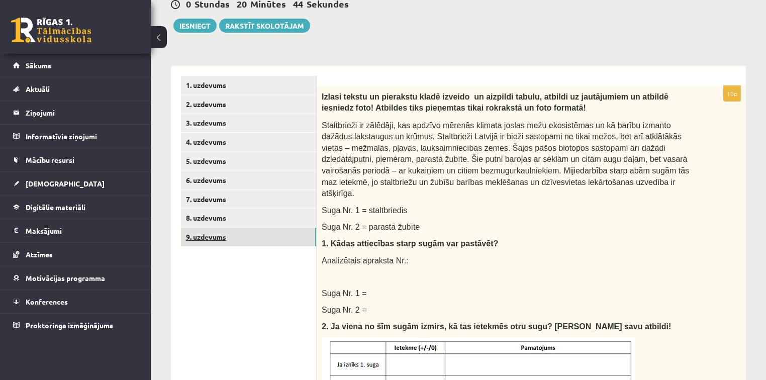
click at [304, 230] on link "9. uzdevums" at bounding box center [248, 237] width 135 height 19
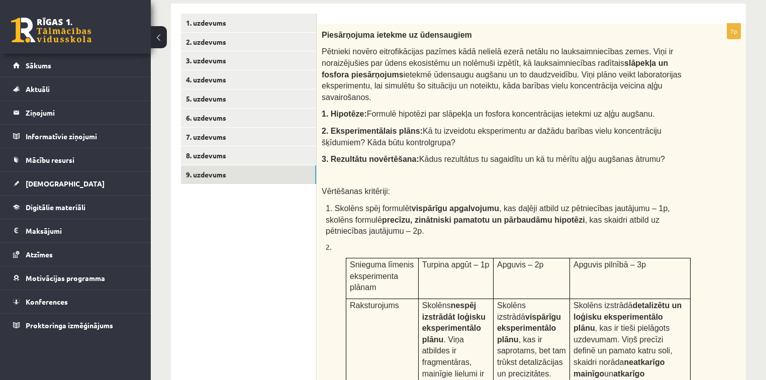
scroll to position [150, 0]
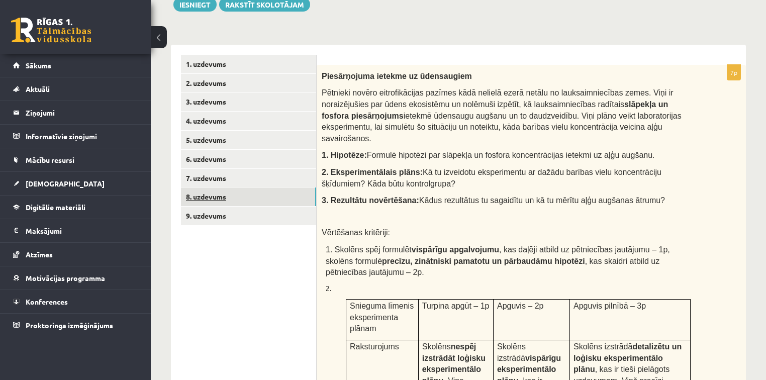
click at [248, 196] on link "8. uzdevums" at bounding box center [248, 197] width 135 height 19
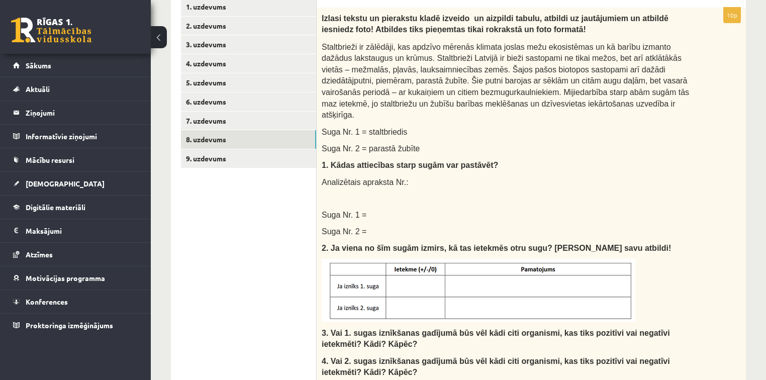
scroll to position [241, 0]
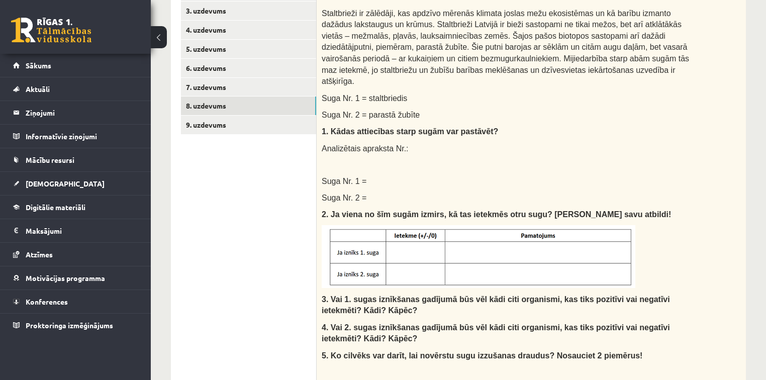
click at [638, 209] on div "**********" at bounding box center [459, 262] width 616 height 928
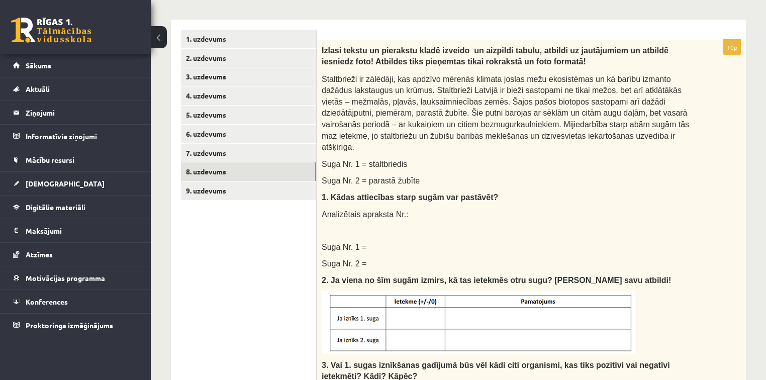
scroll to position [156, 0]
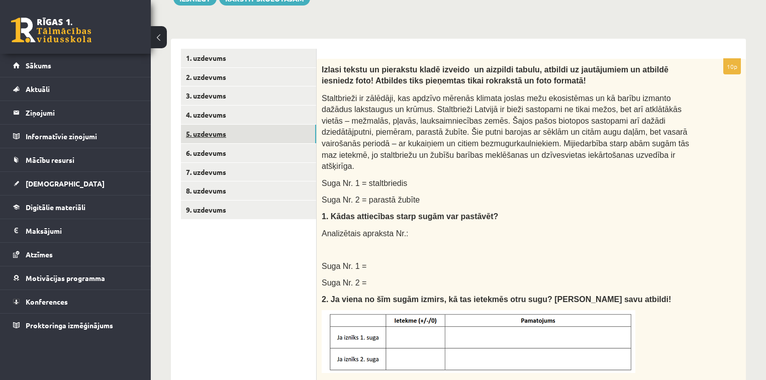
click at [222, 139] on link "5. uzdevums" at bounding box center [248, 134] width 135 height 19
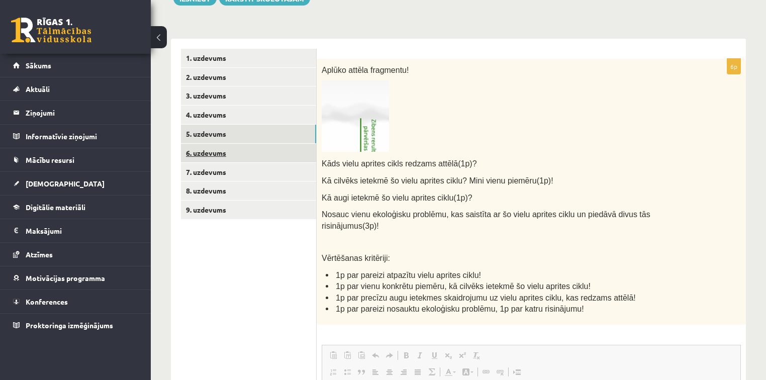
scroll to position [0, 0]
click at [245, 146] on link "6. uzdevums" at bounding box center [248, 153] width 135 height 19
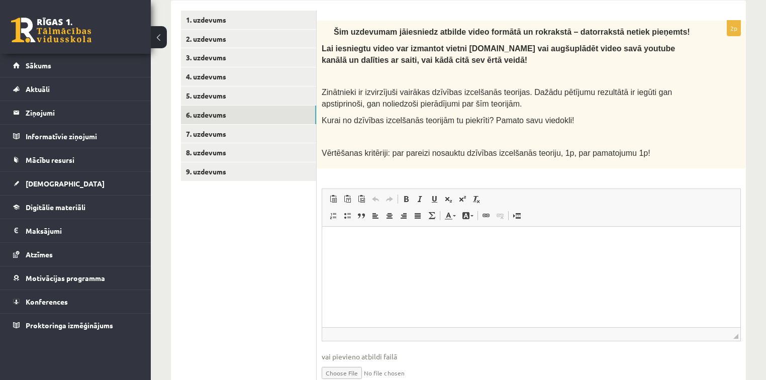
scroll to position [193, 0]
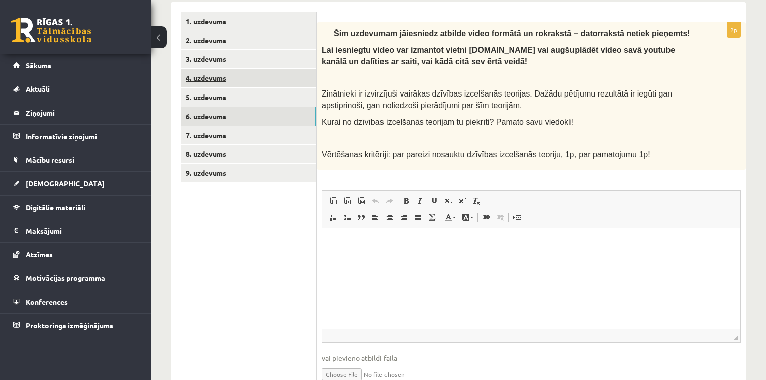
click at [254, 72] on link "4. uzdevums" at bounding box center [248, 78] width 135 height 19
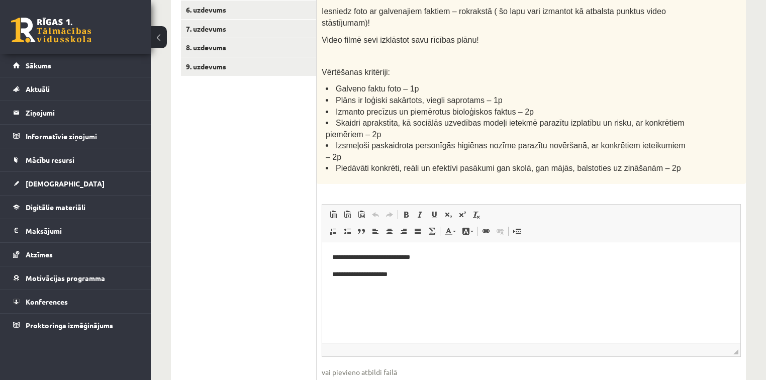
scroll to position [309, 0]
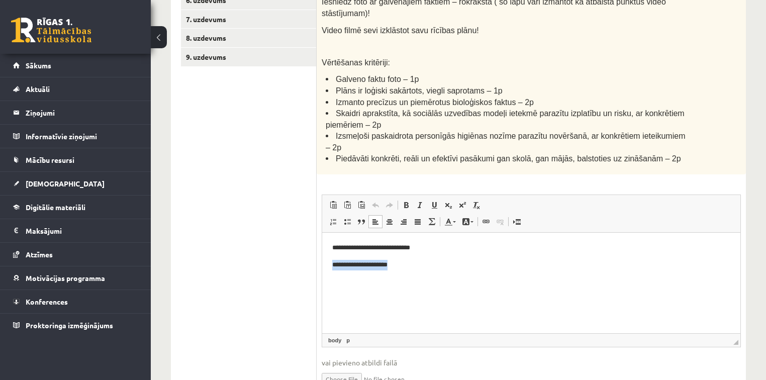
drag, startPoint x: 454, startPoint y: 274, endPoint x: 328, endPoint y: 274, distance: 125.7
click at [328, 274] on html "**********" at bounding box center [531, 256] width 418 height 47
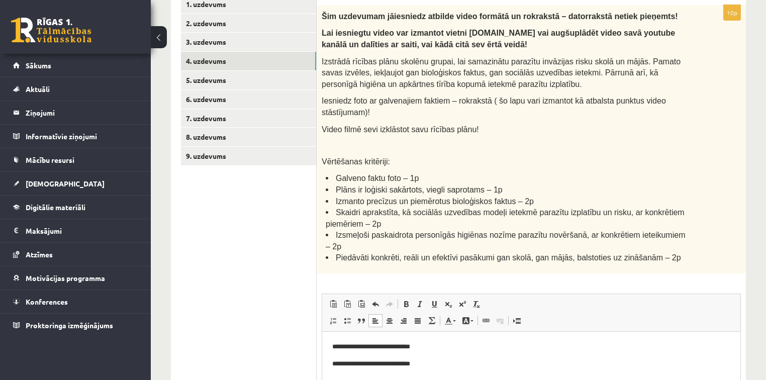
scroll to position [201, 0]
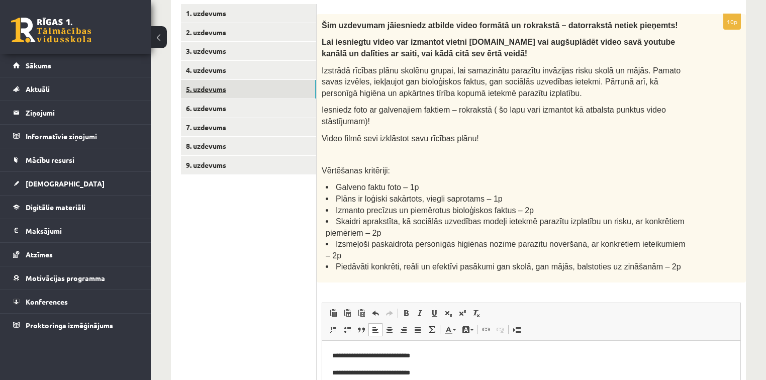
click at [294, 86] on link "5. uzdevums" at bounding box center [248, 89] width 135 height 19
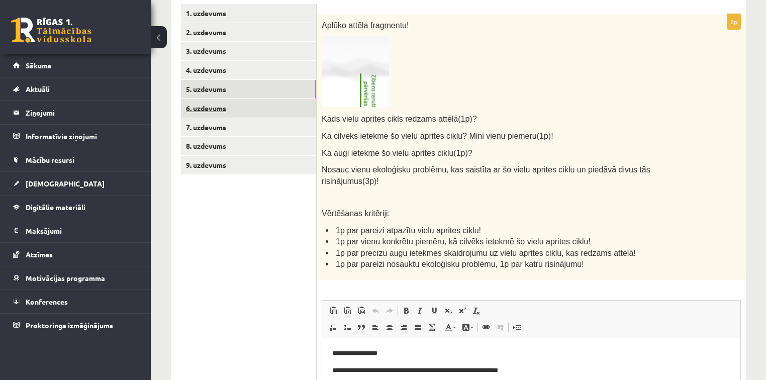
scroll to position [0, 0]
click at [287, 104] on link "6. uzdevums" at bounding box center [248, 108] width 135 height 19
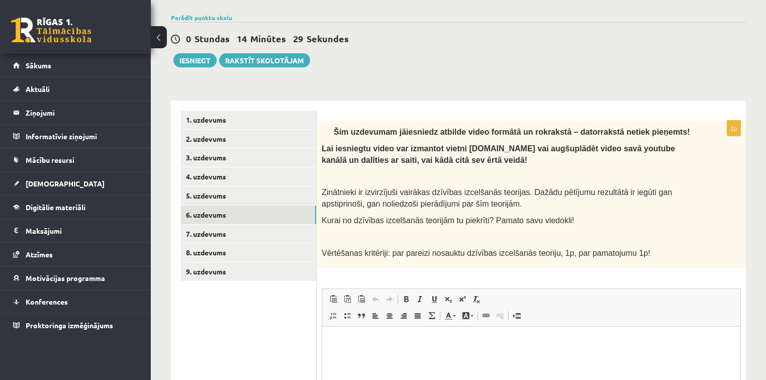
scroll to position [96, 0]
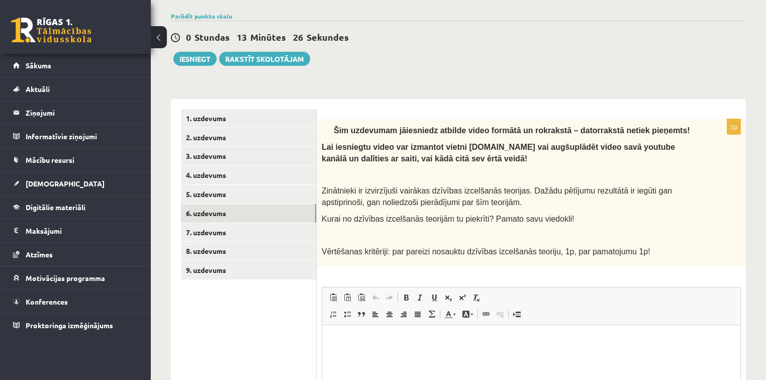
drag, startPoint x: 766, startPoint y: 241, endPoint x: 769, endPoint y: 280, distance: 38.9
click at [638, 280] on html "0 Dāvanas 2048 mP 890 xp Viktorija Bērziņa Sākums Aktuāli Kā mācīties eSKOLĀ Ko…" at bounding box center [383, 94] width 766 height 380
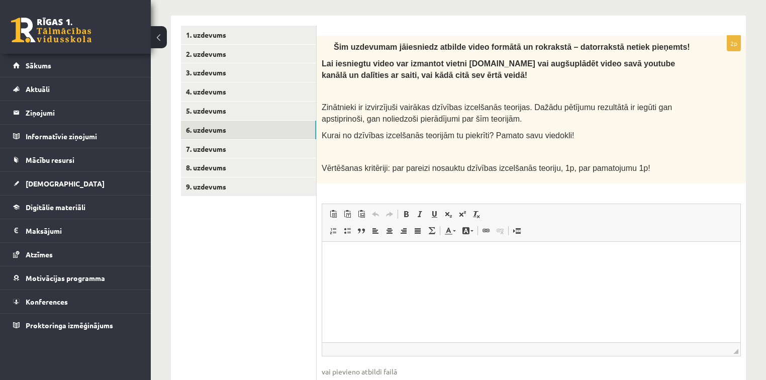
scroll to position [182, 0]
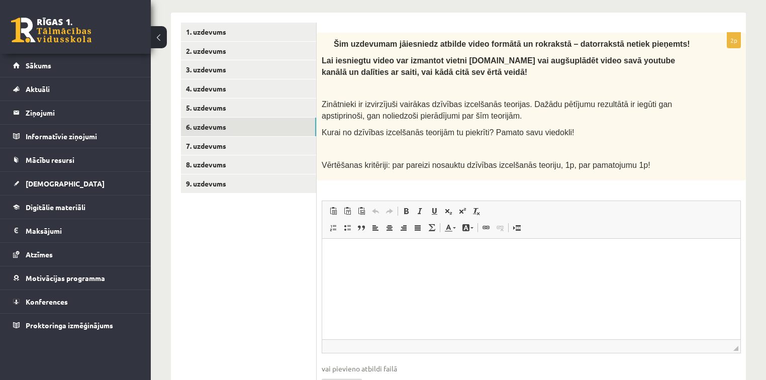
click at [479, 270] on html at bounding box center [531, 254] width 418 height 31
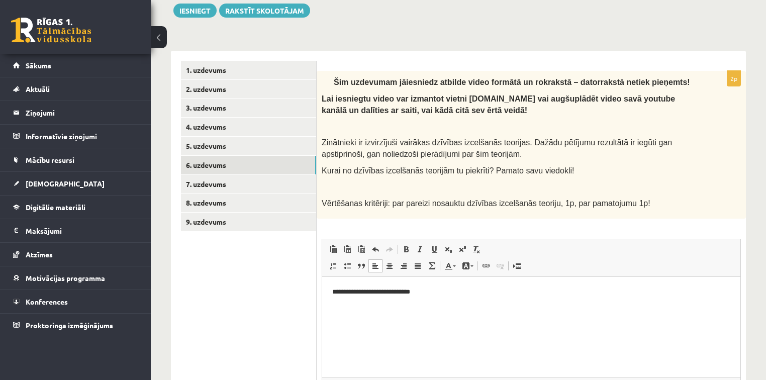
scroll to position [173, 0]
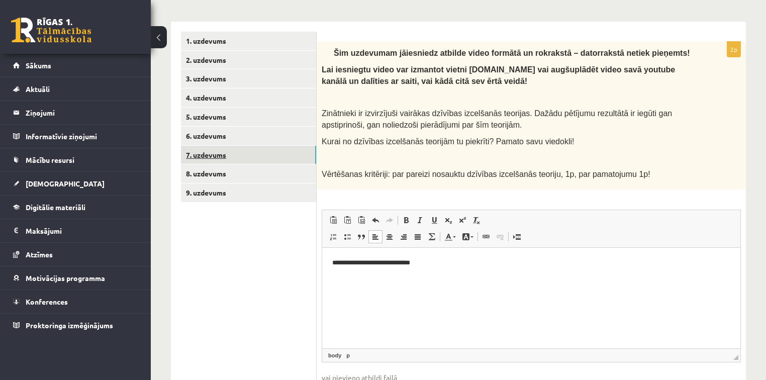
click at [294, 160] on link "7. uzdevums" at bounding box center [248, 155] width 135 height 19
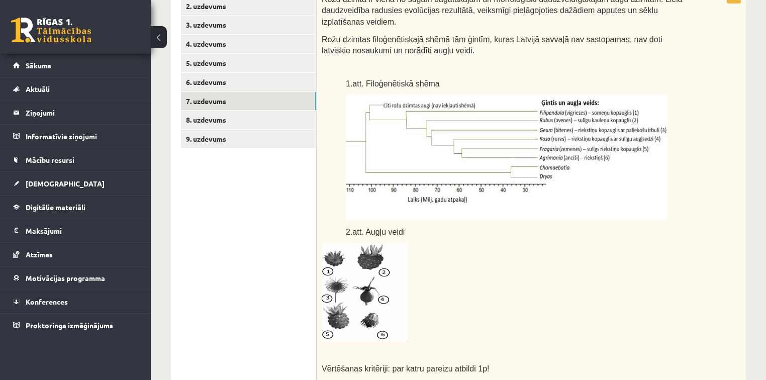
scroll to position [199, 0]
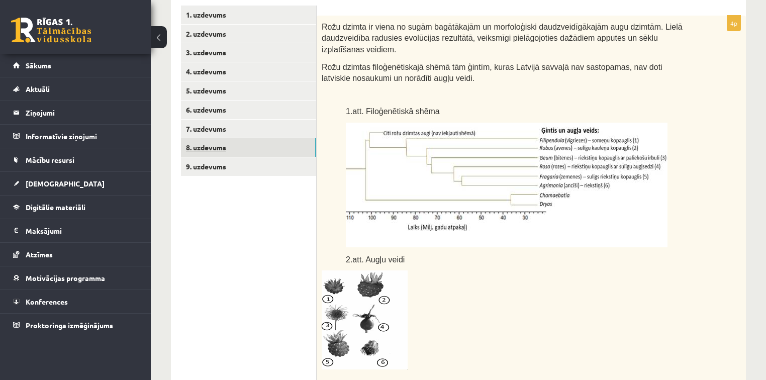
click at [262, 155] on link "8. uzdevums" at bounding box center [248, 147] width 135 height 19
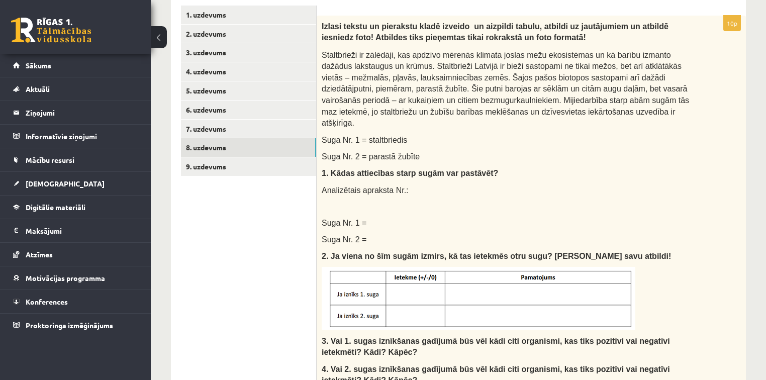
scroll to position [0, 0]
click at [251, 121] on link "7. uzdevums" at bounding box center [248, 129] width 135 height 19
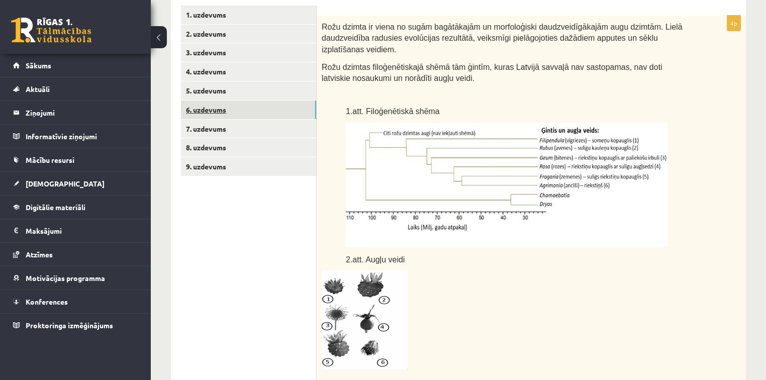
click at [274, 105] on link "6. uzdevums" at bounding box center [248, 110] width 135 height 19
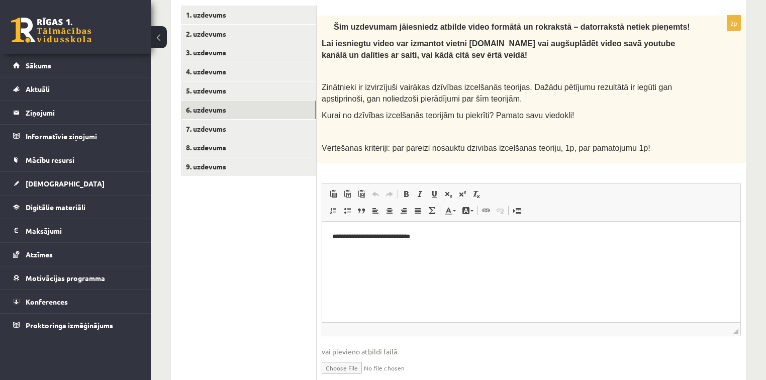
click at [373, 264] on html "**********" at bounding box center [531, 245] width 418 height 47
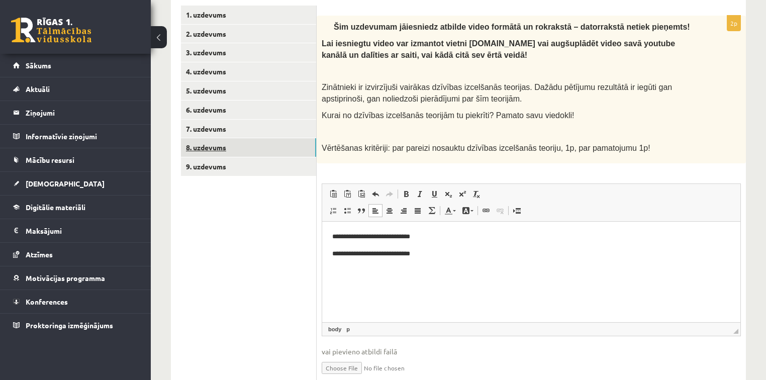
click at [271, 145] on link "8. uzdevums" at bounding box center [248, 147] width 135 height 19
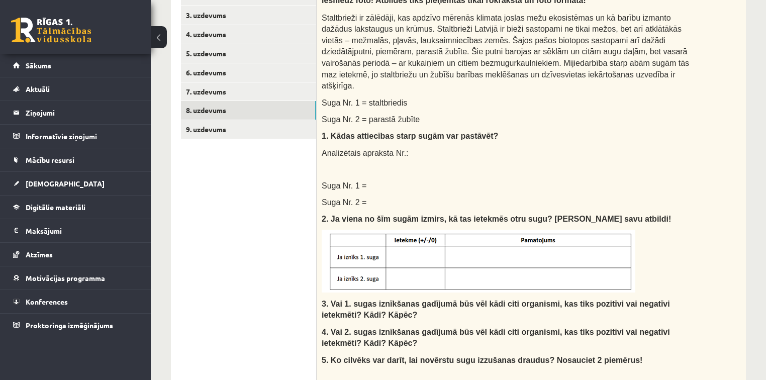
scroll to position [245, 0]
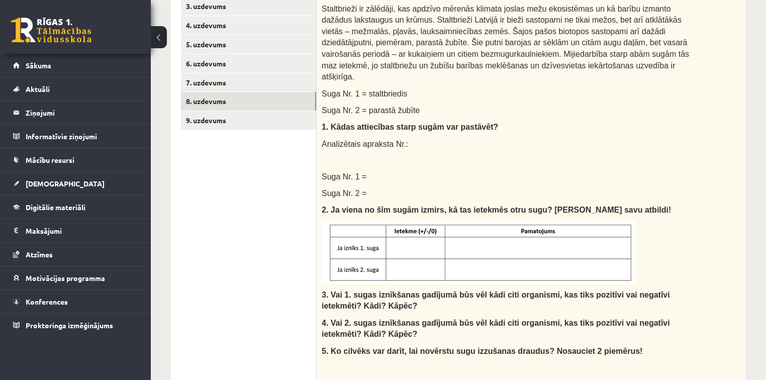
drag, startPoint x: 765, startPoint y: 241, endPoint x: 766, endPoint y: 206, distance: 35.7
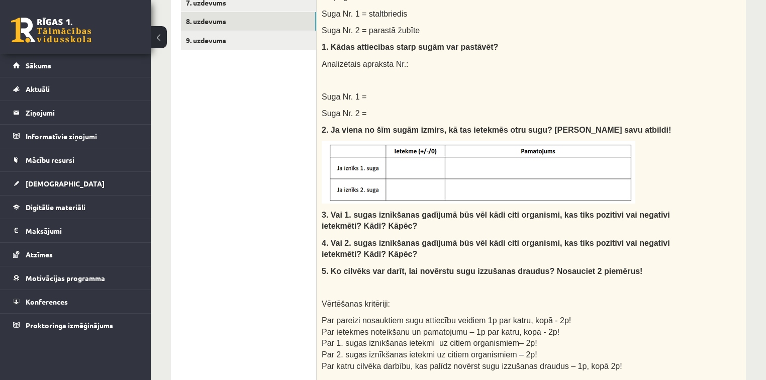
scroll to position [328, 0]
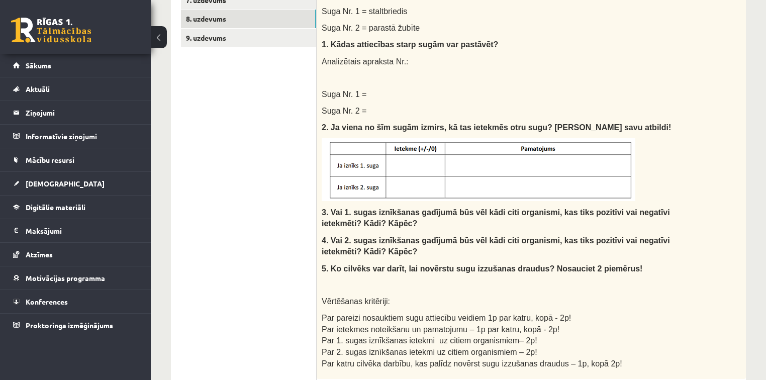
click at [638, 241] on div "Izlasi tekstu un pierakstu kladē izveido un aizpildi tabulu, atbildi uz jautāju…" at bounding box center [531, 133] width 429 height 492
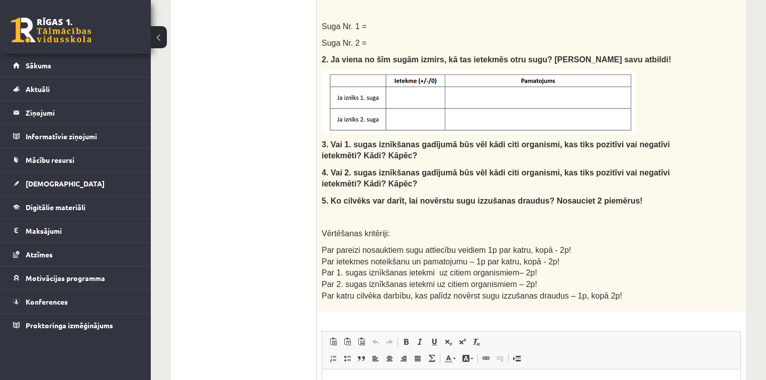
scroll to position [573, 0]
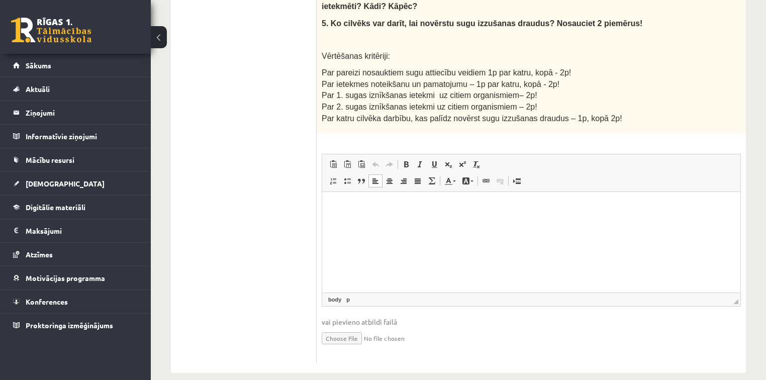
click at [568, 213] on html at bounding box center [531, 207] width 418 height 31
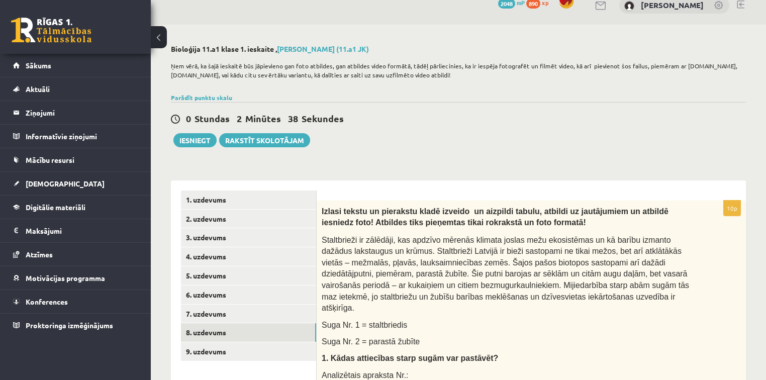
scroll to position [14, 0]
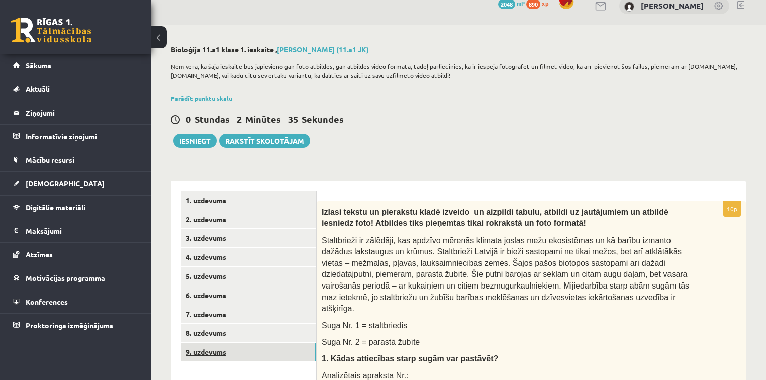
click at [269, 311] on link "9. uzdevums" at bounding box center [248, 352] width 135 height 19
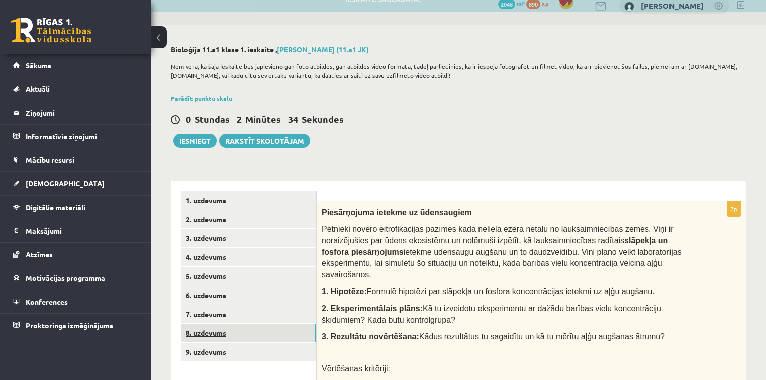
click at [278, 311] on link "8. uzdevums" at bounding box center [248, 333] width 135 height 19
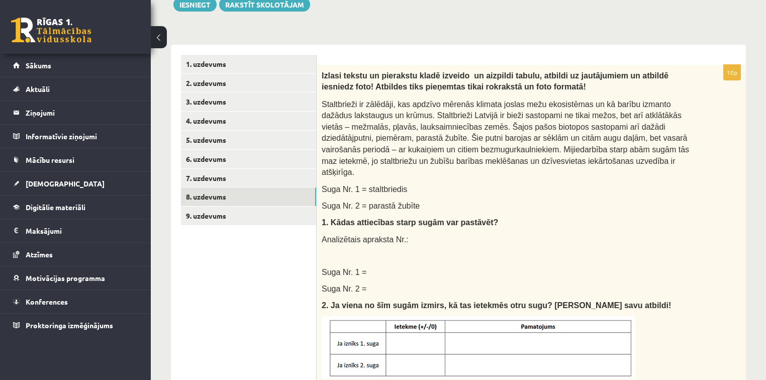
scroll to position [147, 0]
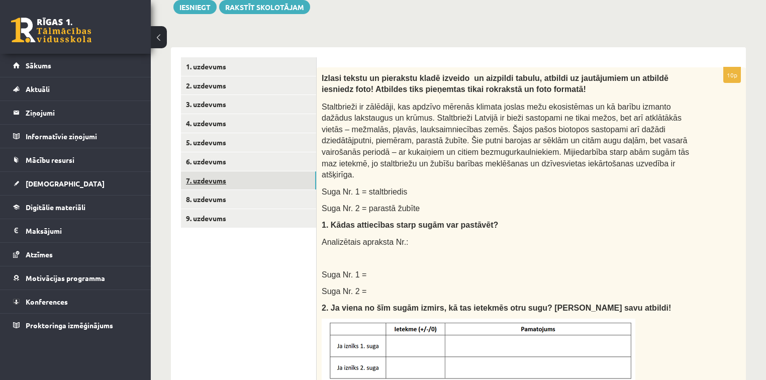
click at [275, 177] on link "7. uzdevums" at bounding box center [248, 180] width 135 height 19
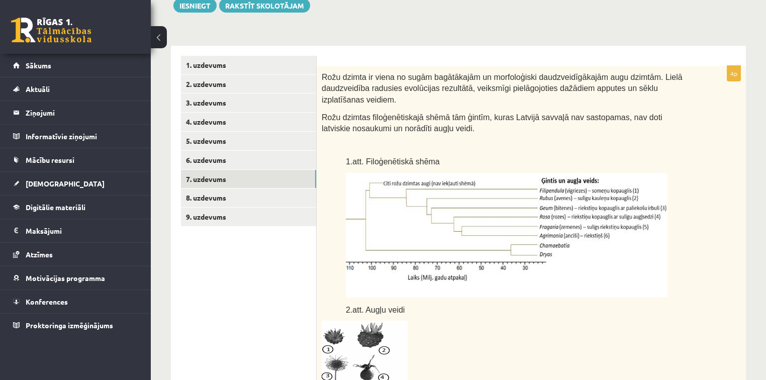
scroll to position [113, 0]
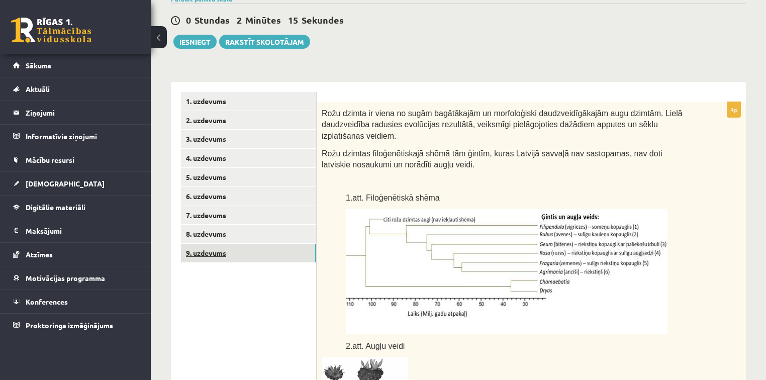
click at [225, 253] on link "9. uzdevums" at bounding box center [248, 253] width 135 height 19
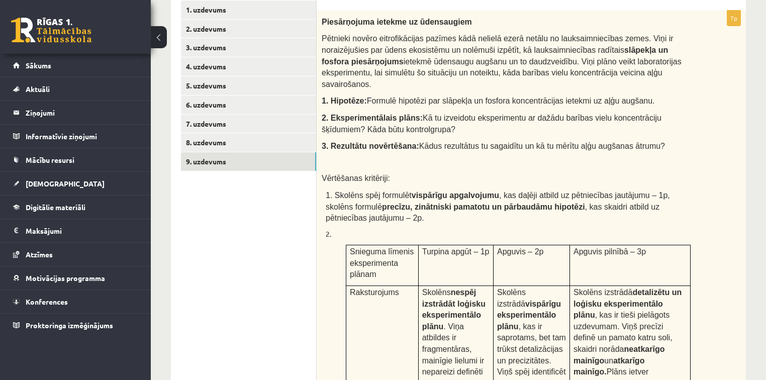
scroll to position [202, 0]
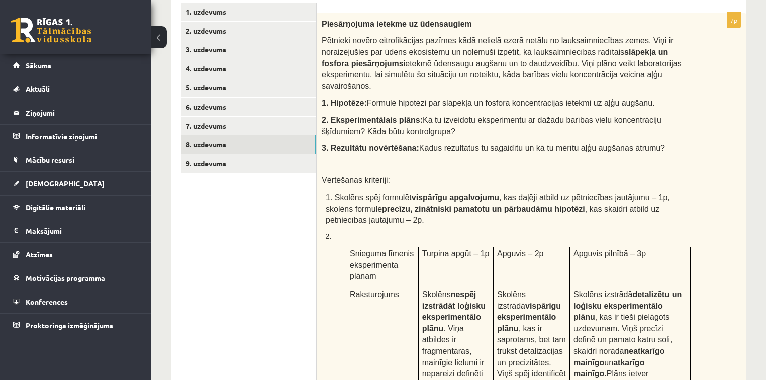
click at [273, 145] on link "8. uzdevums" at bounding box center [248, 144] width 135 height 19
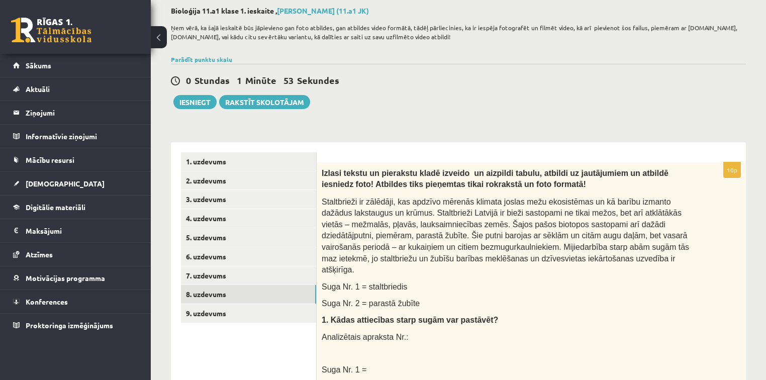
scroll to position [27, 0]
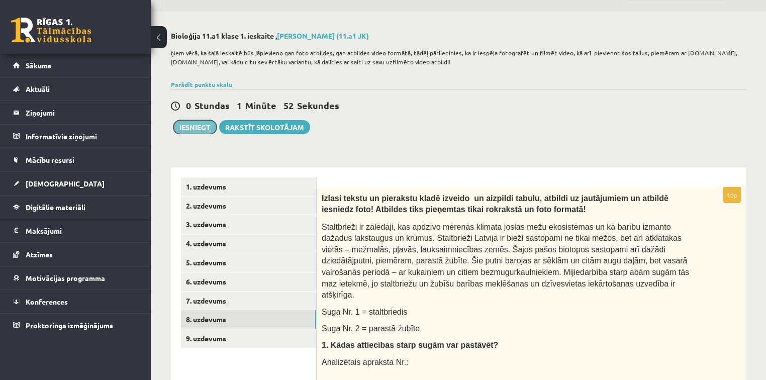
click at [191, 127] on button "Iesniegt" at bounding box center [195, 127] width 43 height 14
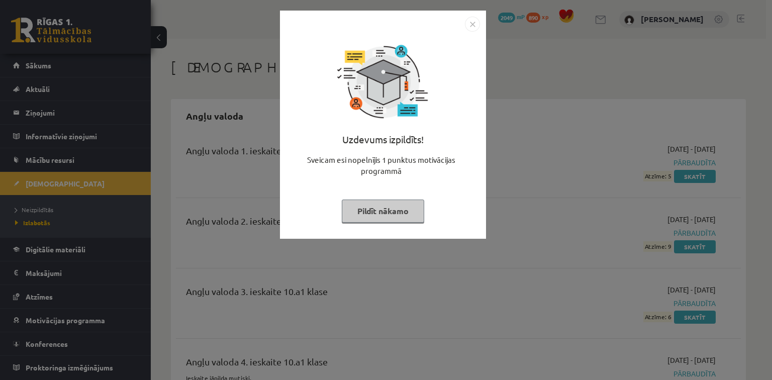
click at [383, 211] on button "Pildīt nākamo" at bounding box center [383, 211] width 82 height 23
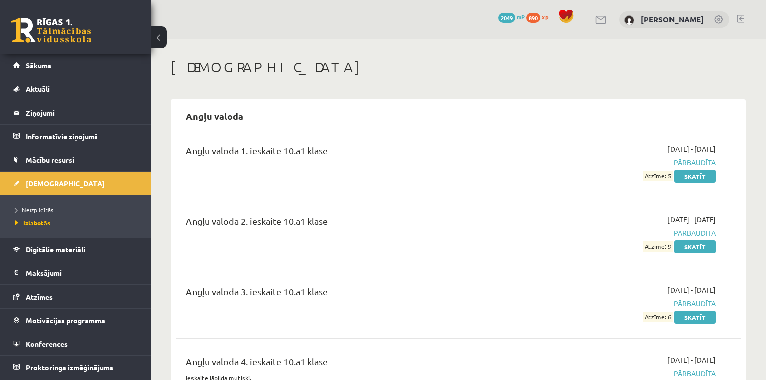
click at [57, 179] on link "[DEMOGRAPHIC_DATA]" at bounding box center [75, 183] width 125 height 23
